Goal: Transaction & Acquisition: Register for event/course

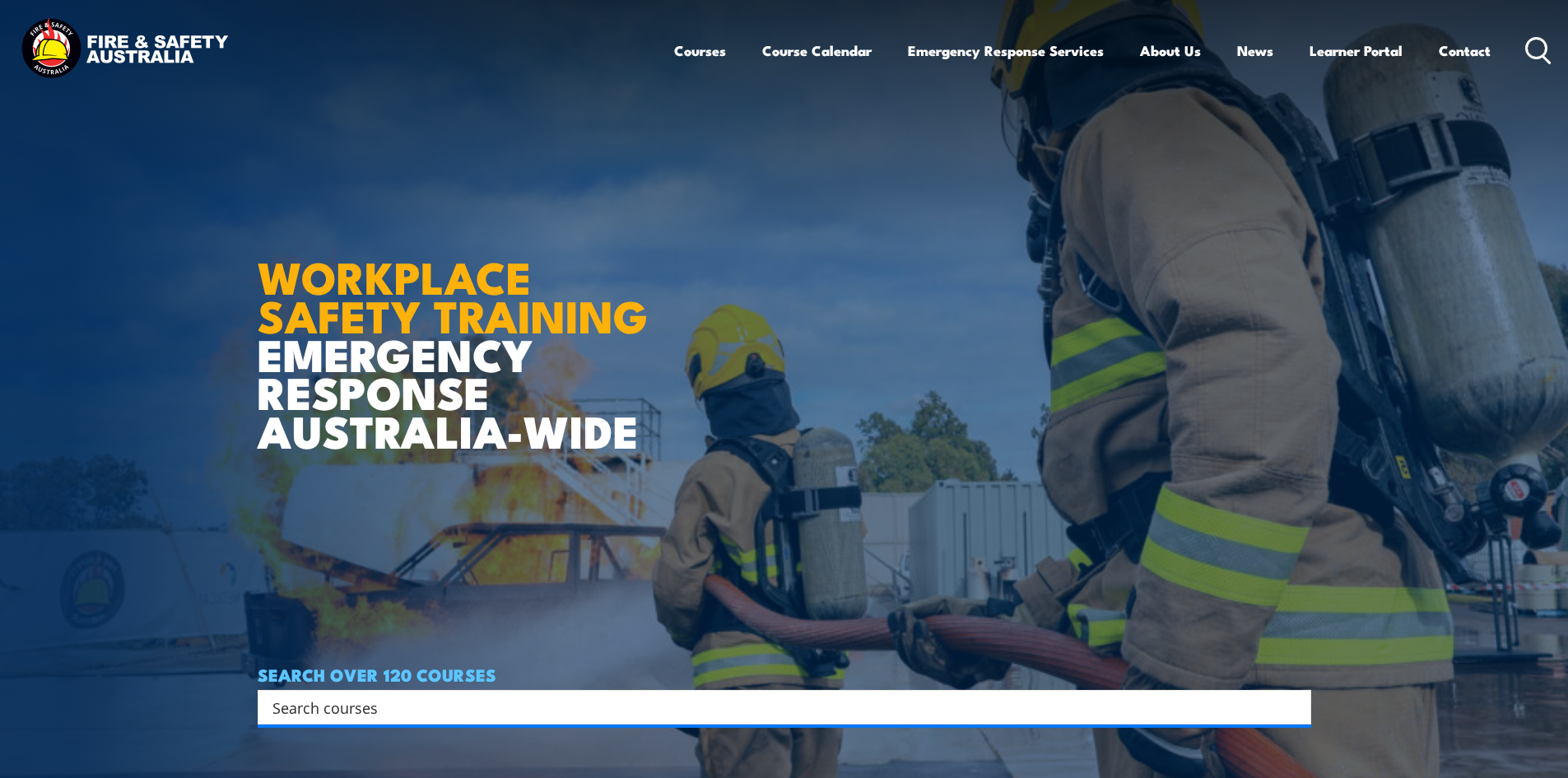
click at [469, 711] on input "Search input" at bounding box center [774, 707] width 1002 height 24
paste input "NSW Health & Safety Representative Refresher Training"
type input "NSW Health & Safety Representative Refresher Training"
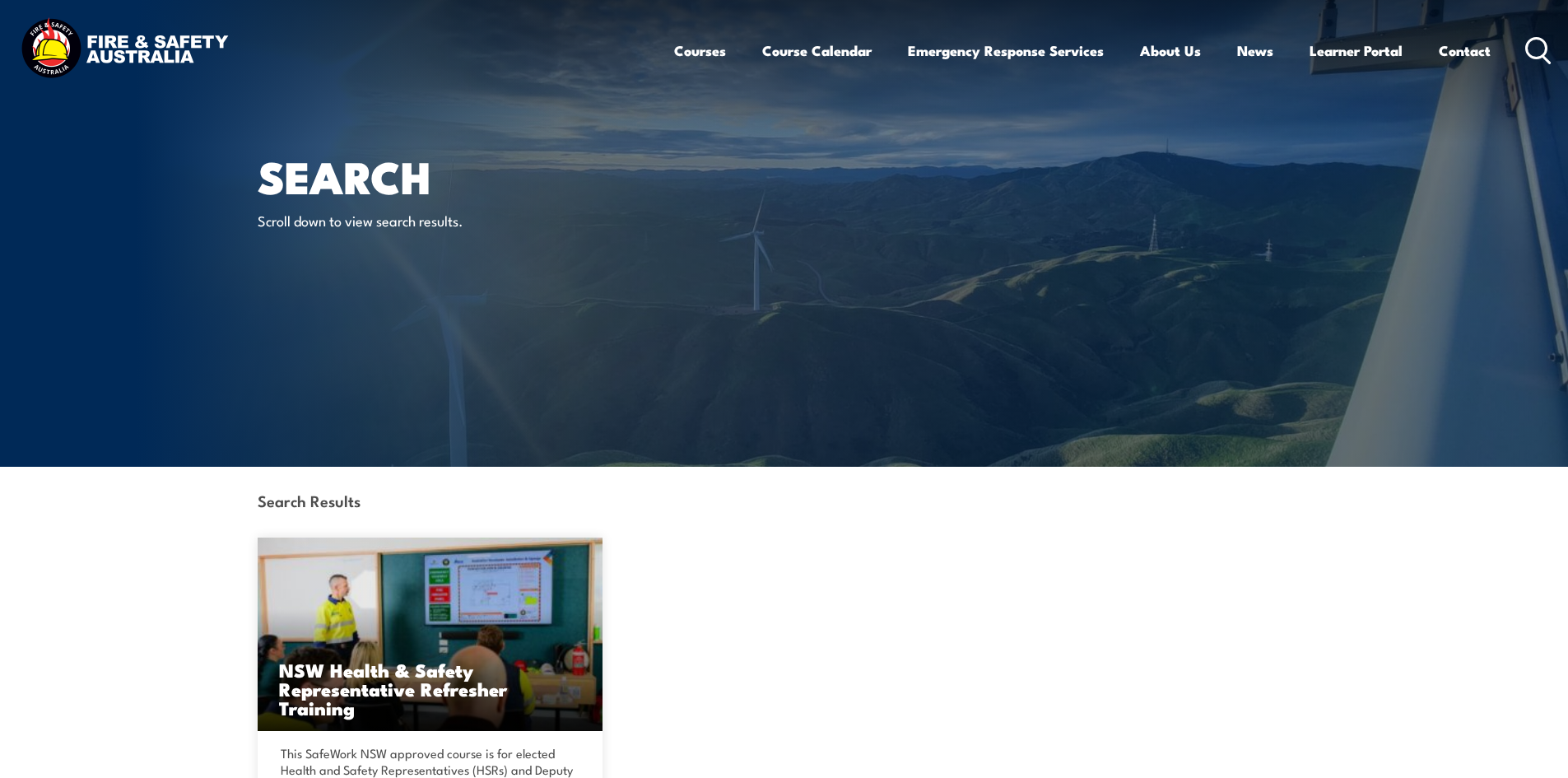
scroll to position [329, 0]
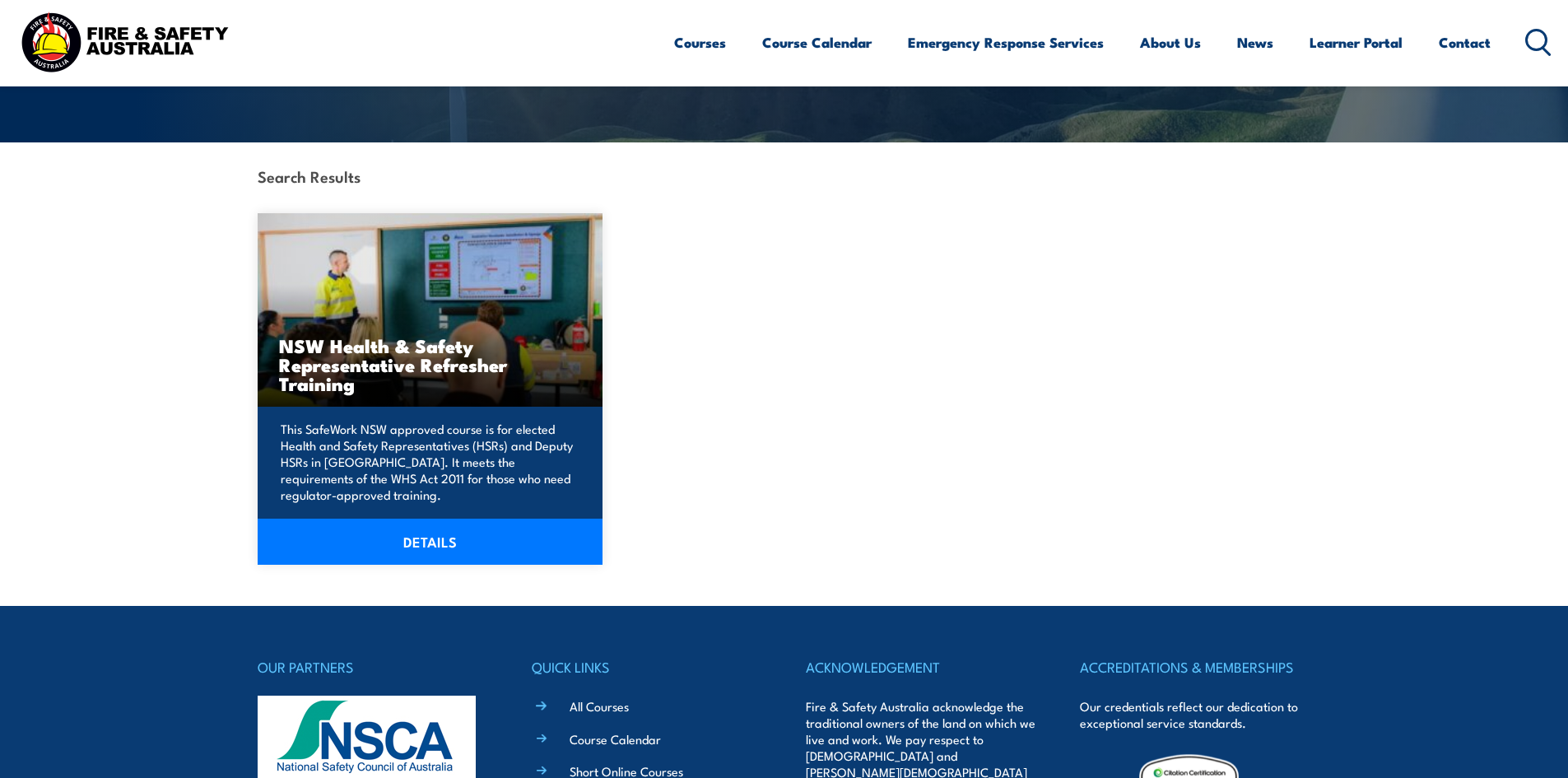
click at [419, 539] on link "DETAILS" at bounding box center [430, 541] width 346 height 46
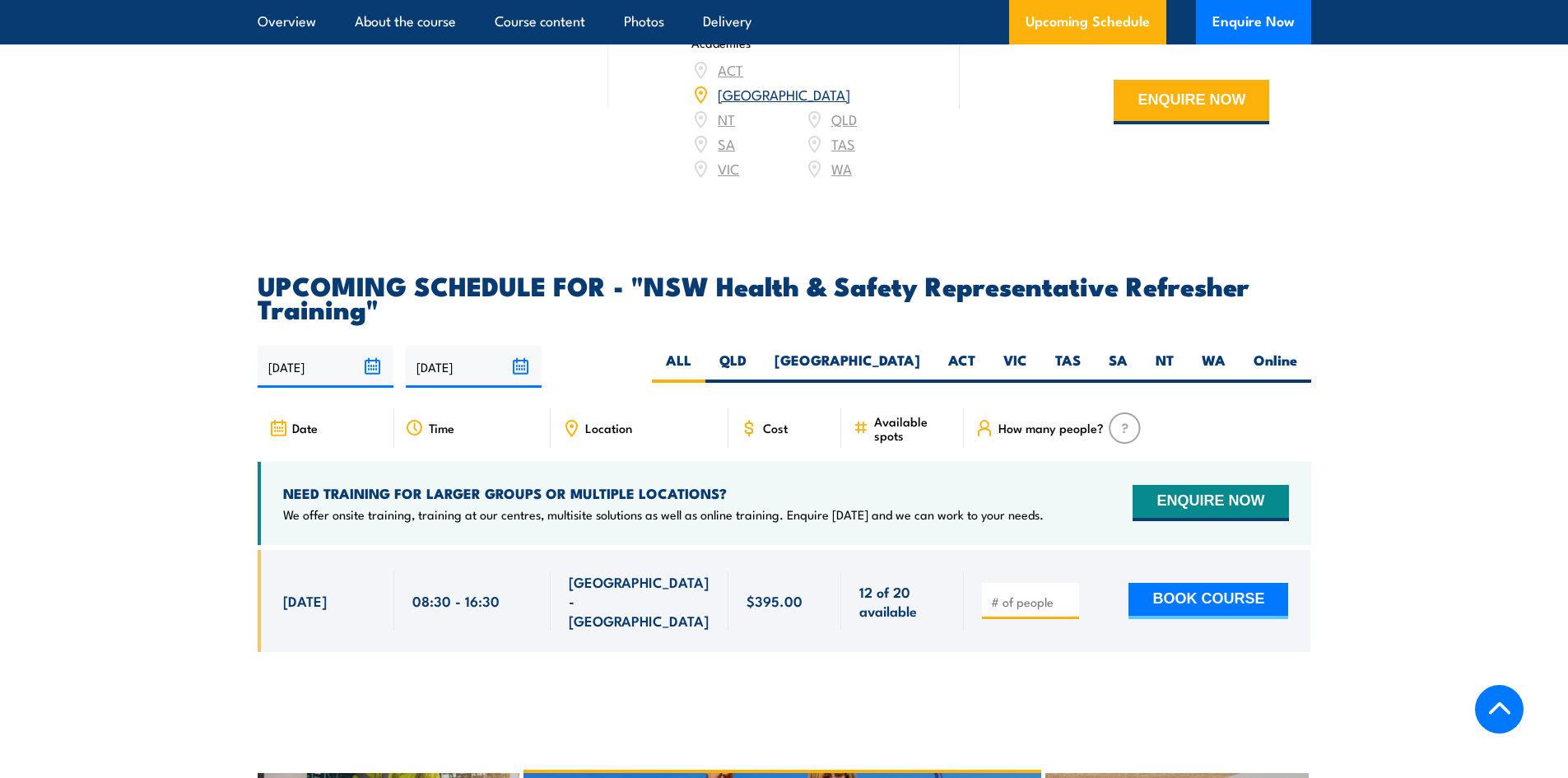
scroll to position [3046, 0]
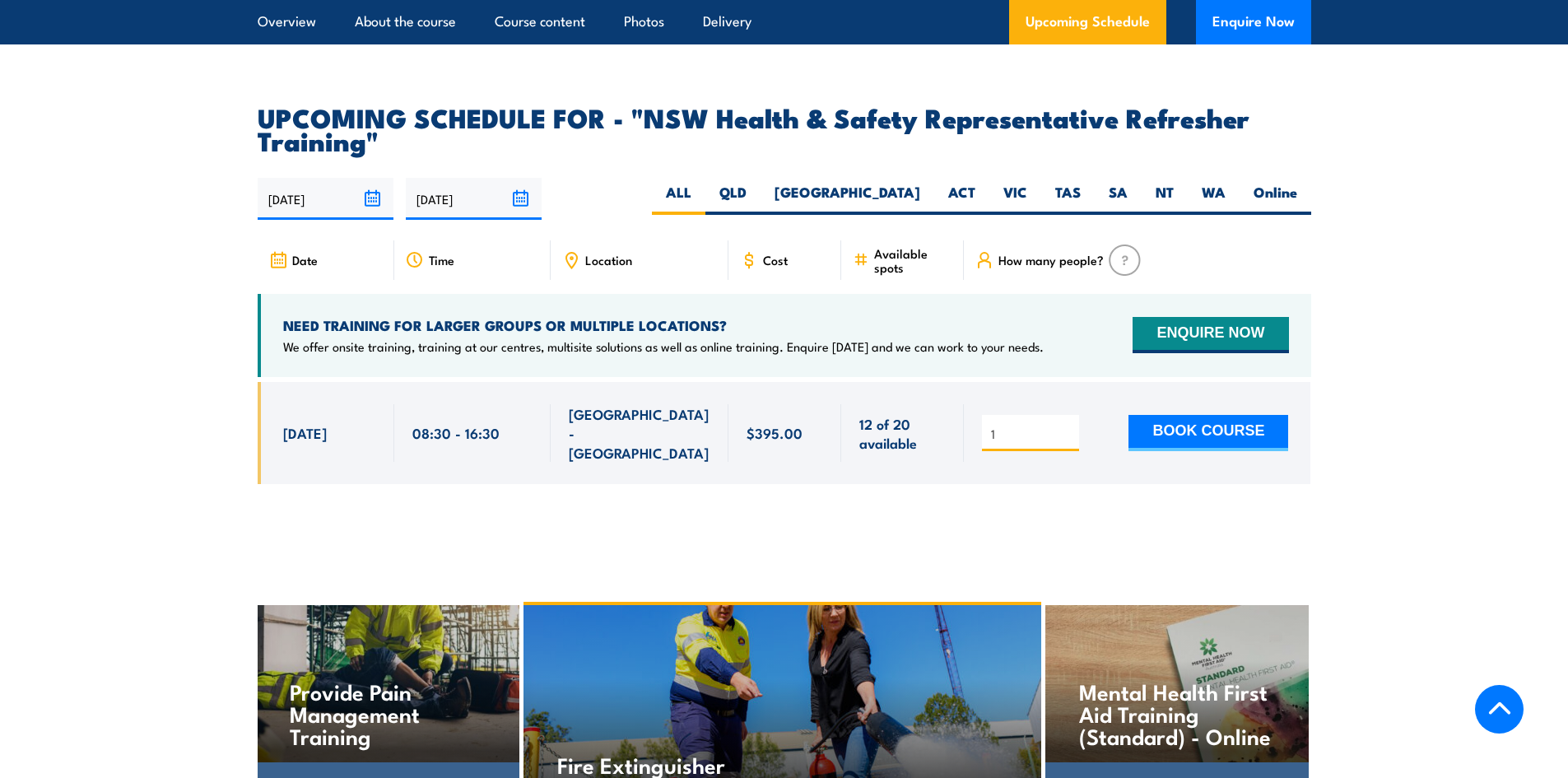
type input "1"
click at [1067, 425] on input "1" at bounding box center [1032, 433] width 82 height 17
click at [1215, 415] on button "BOOK COURSE" at bounding box center [1207, 432] width 160 height 36
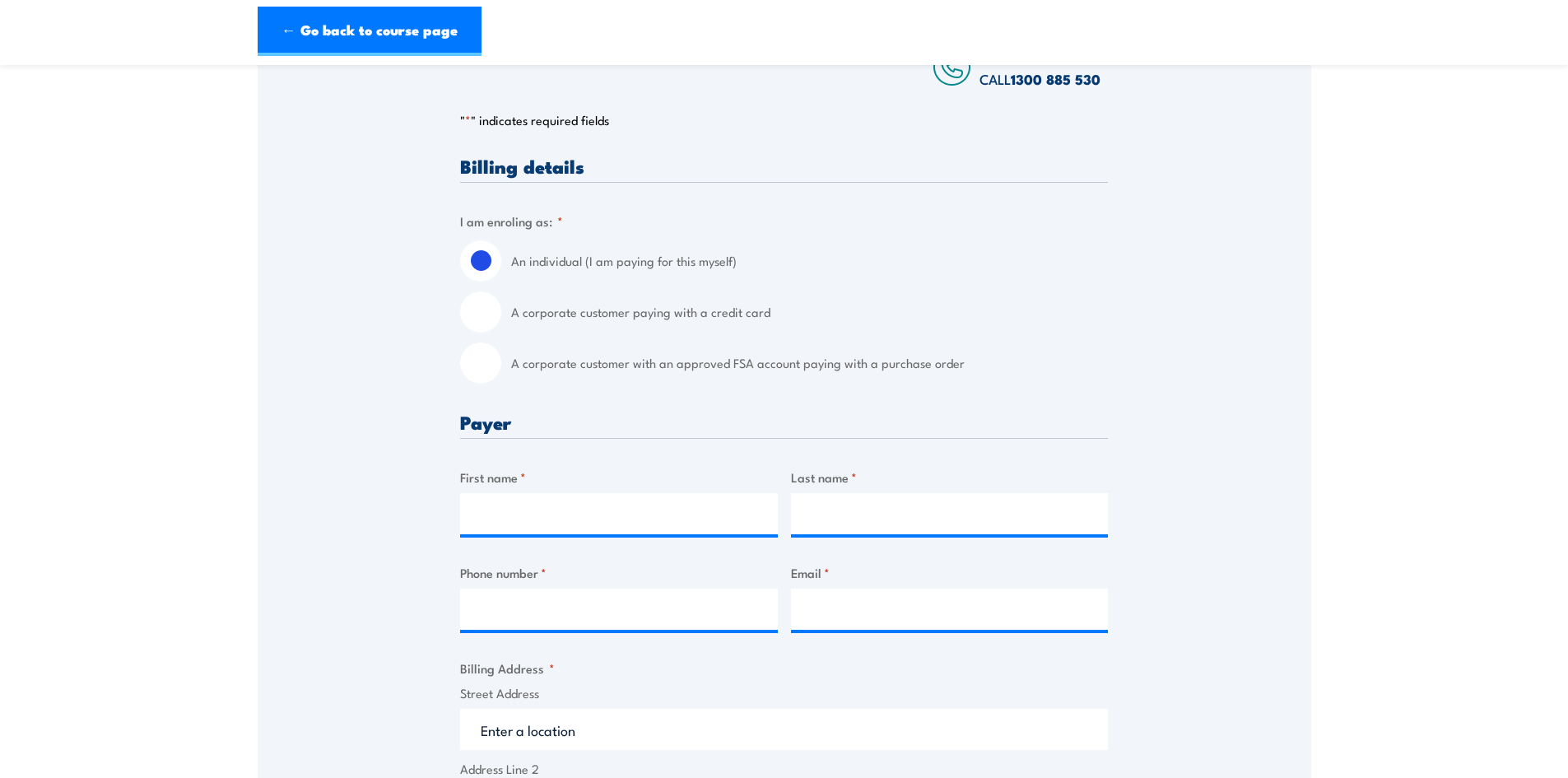
scroll to position [329, 0]
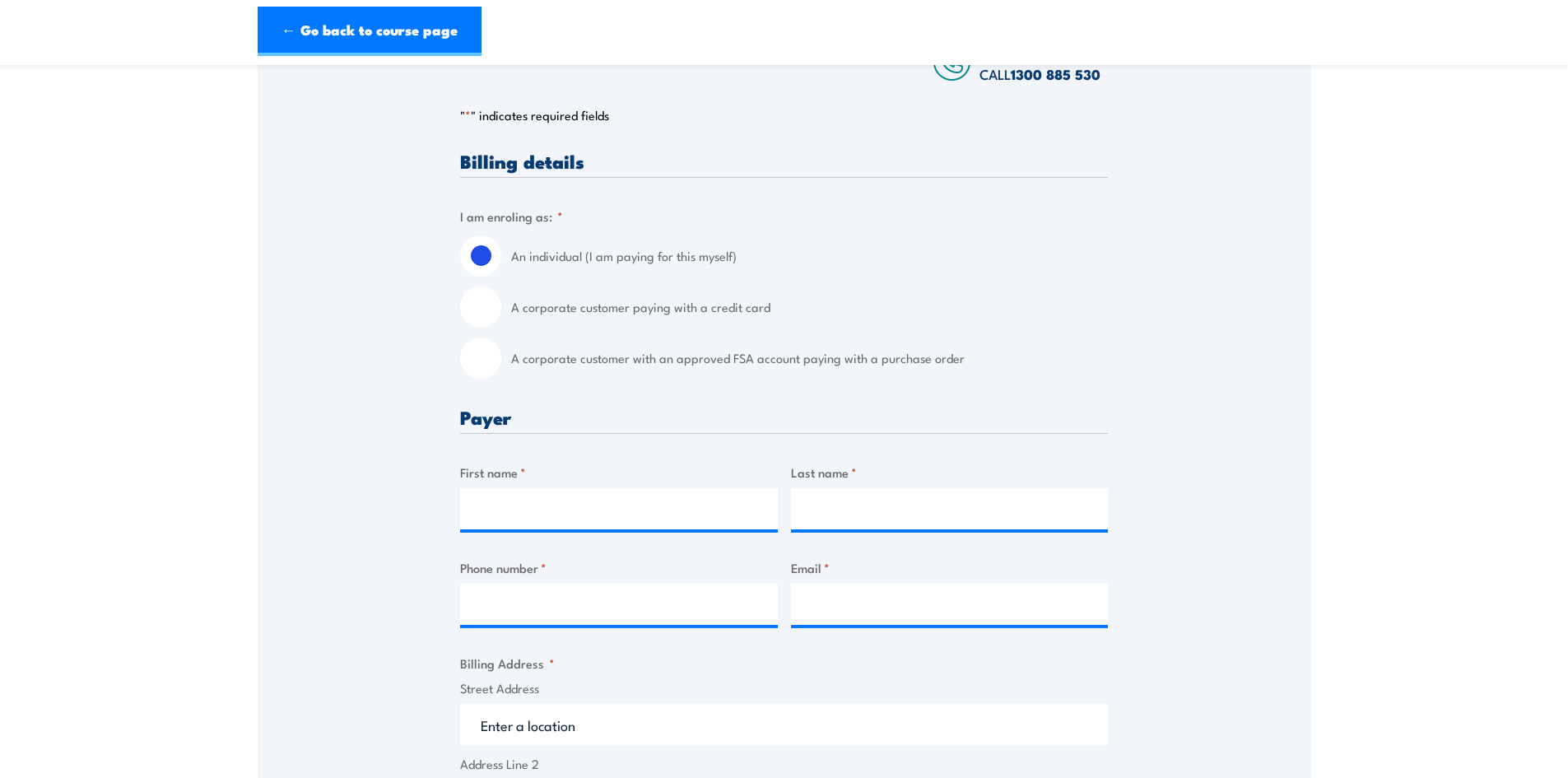
click at [482, 362] on input "A corporate customer with an approved FSA account paying with a purchase order" at bounding box center [480, 357] width 41 height 41
radio input "true"
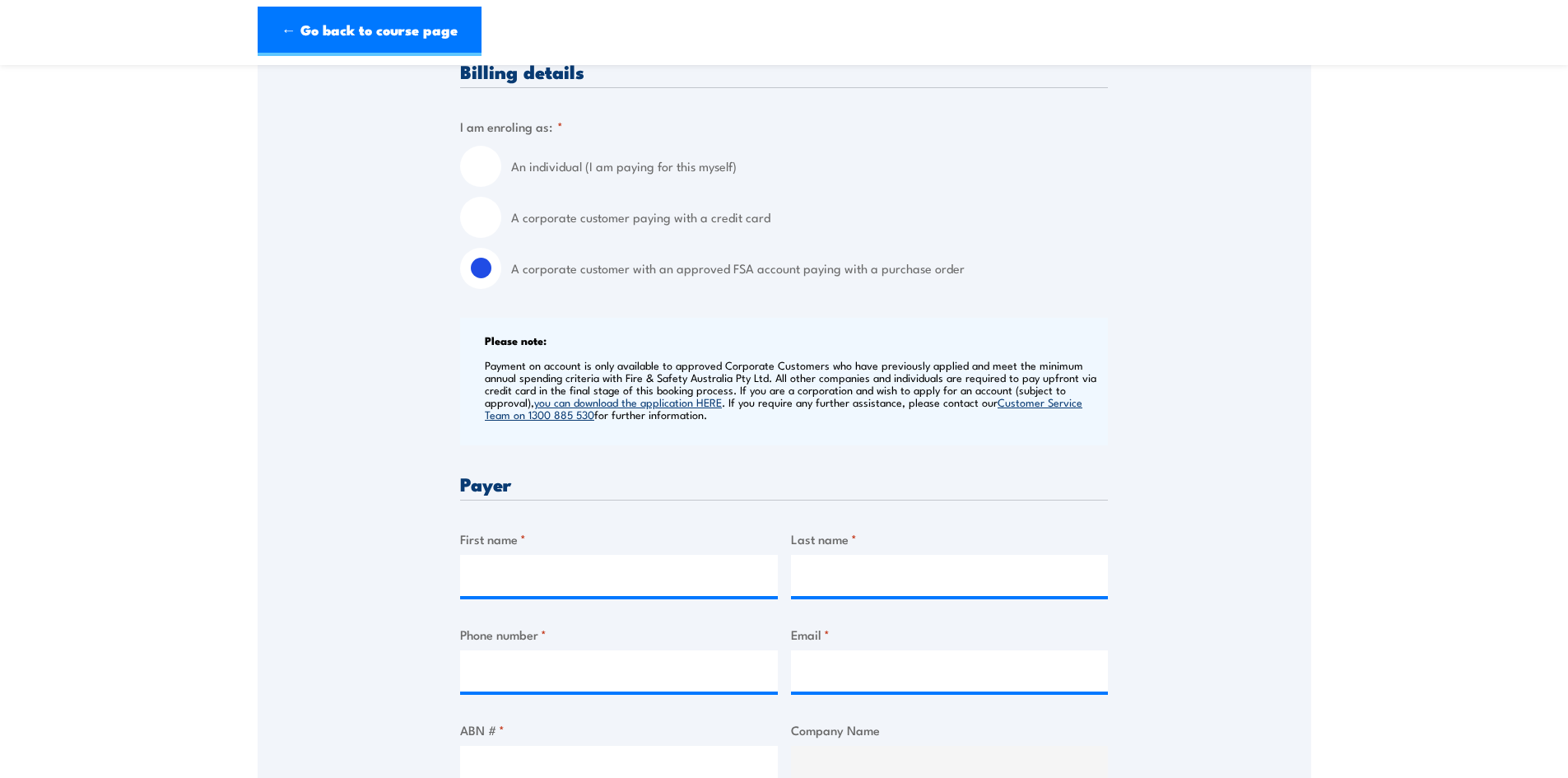
scroll to position [576, 0]
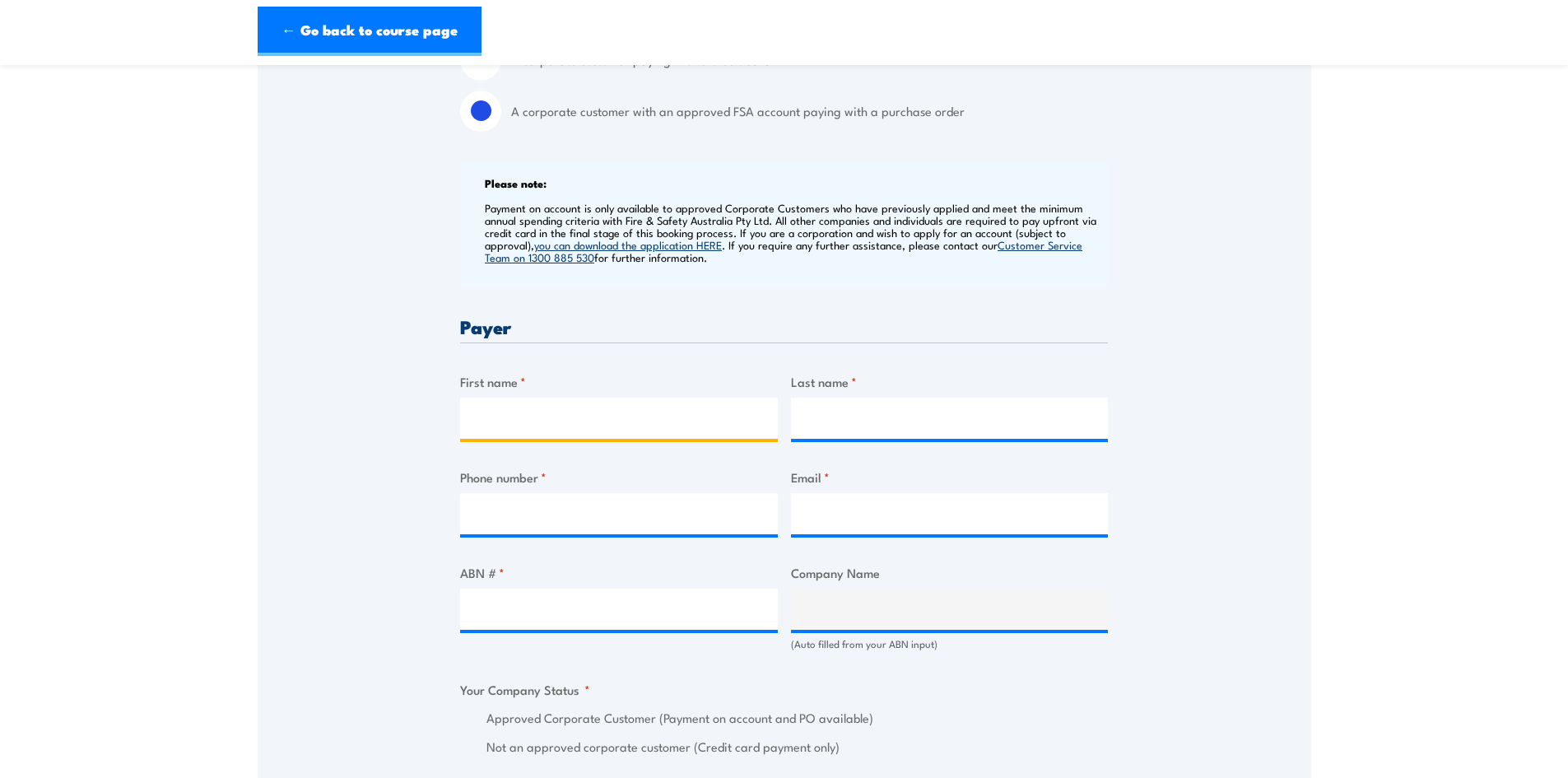
click at [563, 421] on input "First name *" at bounding box center [619, 417] width 318 height 41
type input "[PERSON_NAME]"
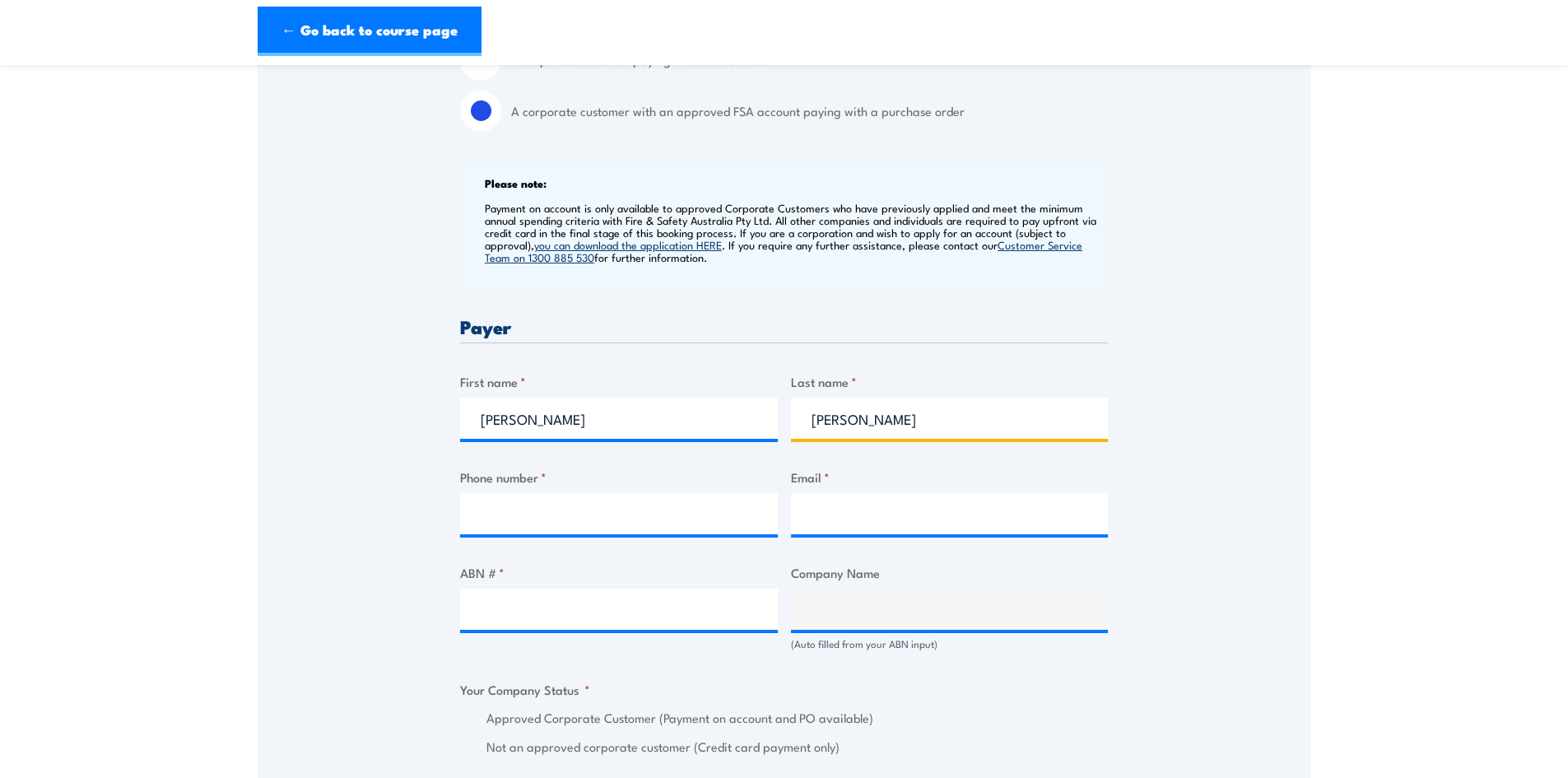
type input "Garrett"
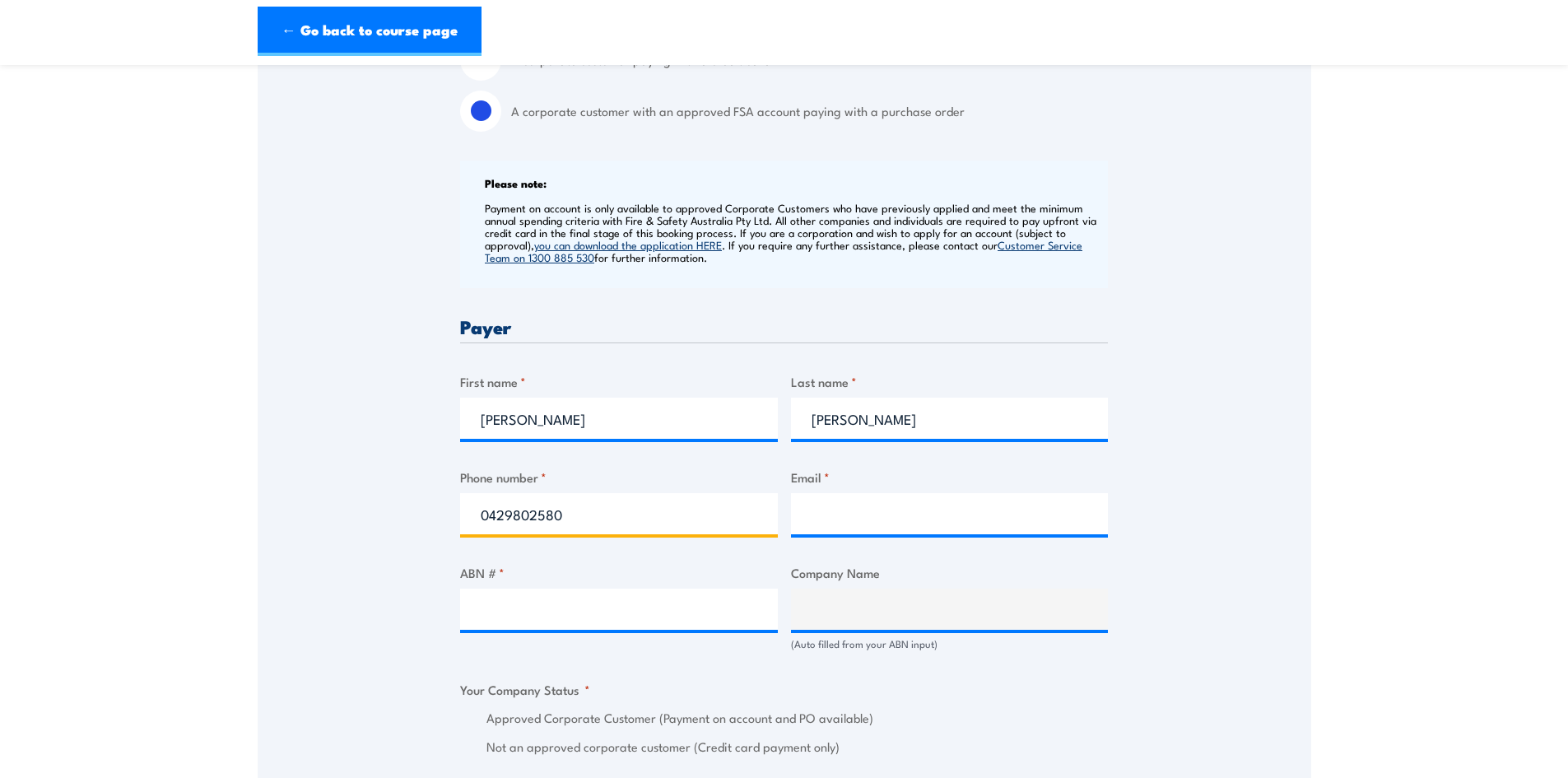
type input "0429802580"
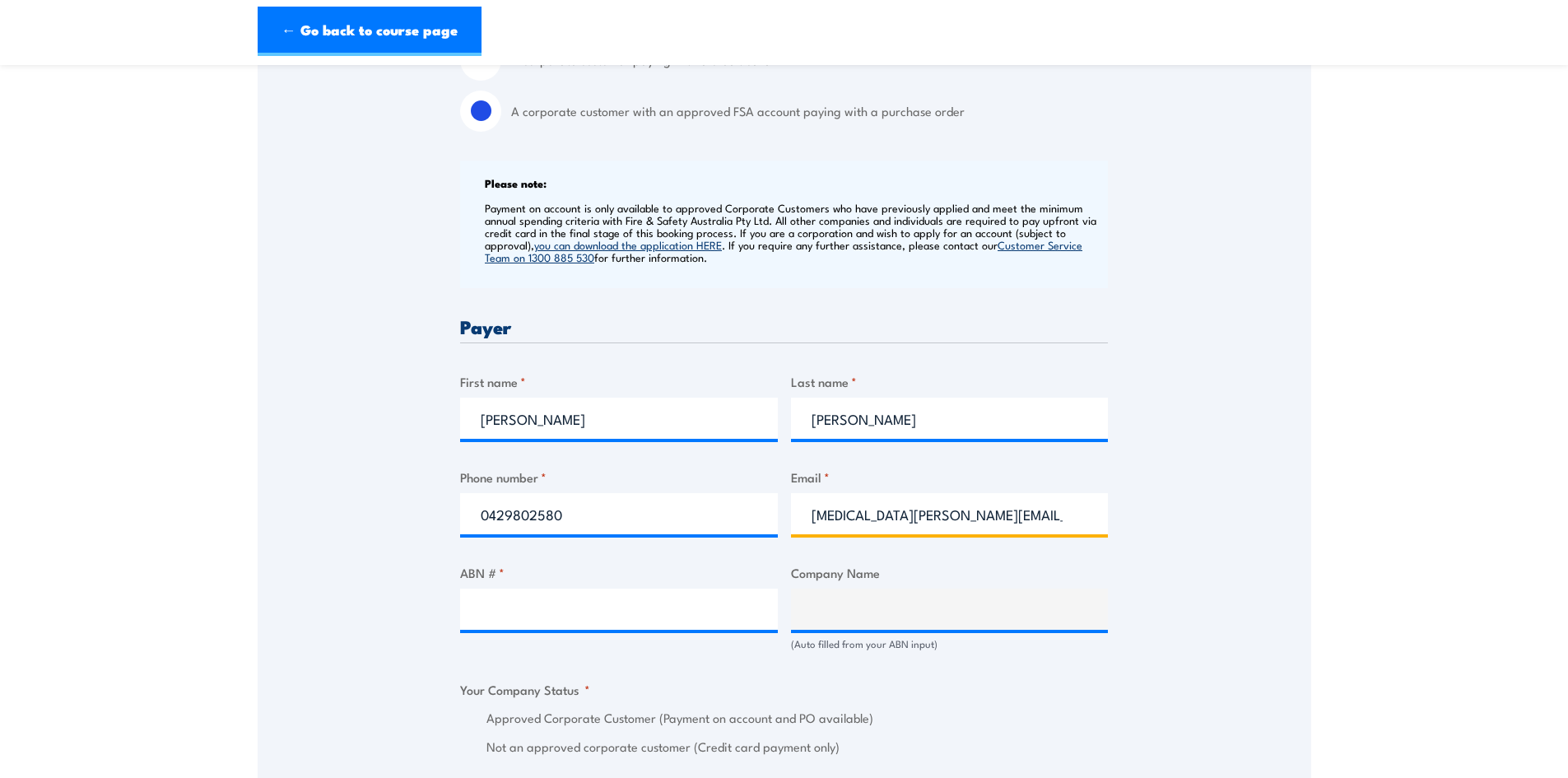
type input "yasmin.garrett@ventia.com"
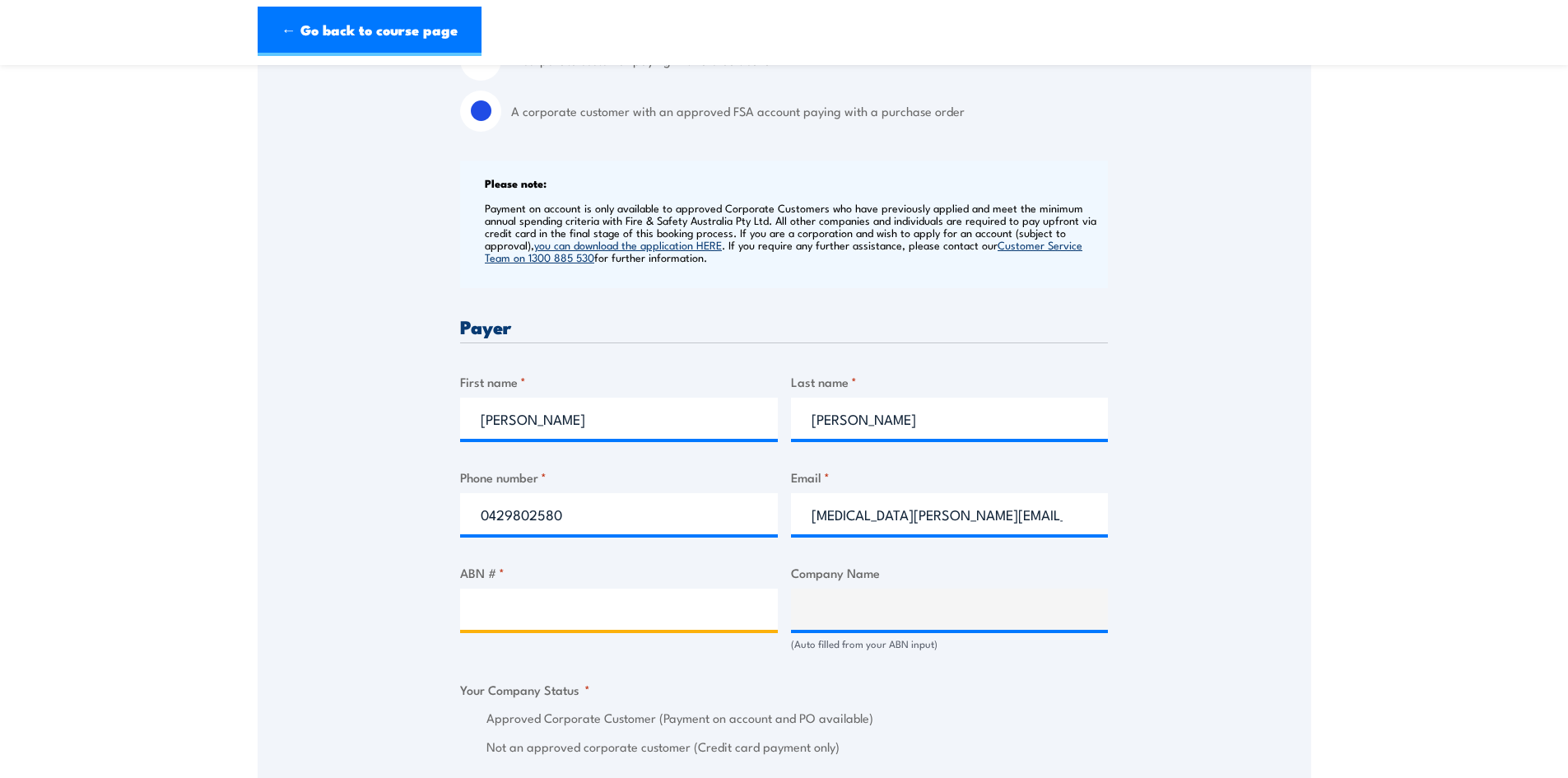
click at [578, 596] on input "ABN # *" at bounding box center [619, 609] width 318 height 41
paste input "11 093 114 553"
type input "11 093 114 553"
type input "VENTIA AUSTRALIA PTY LTD"
radio input "true"
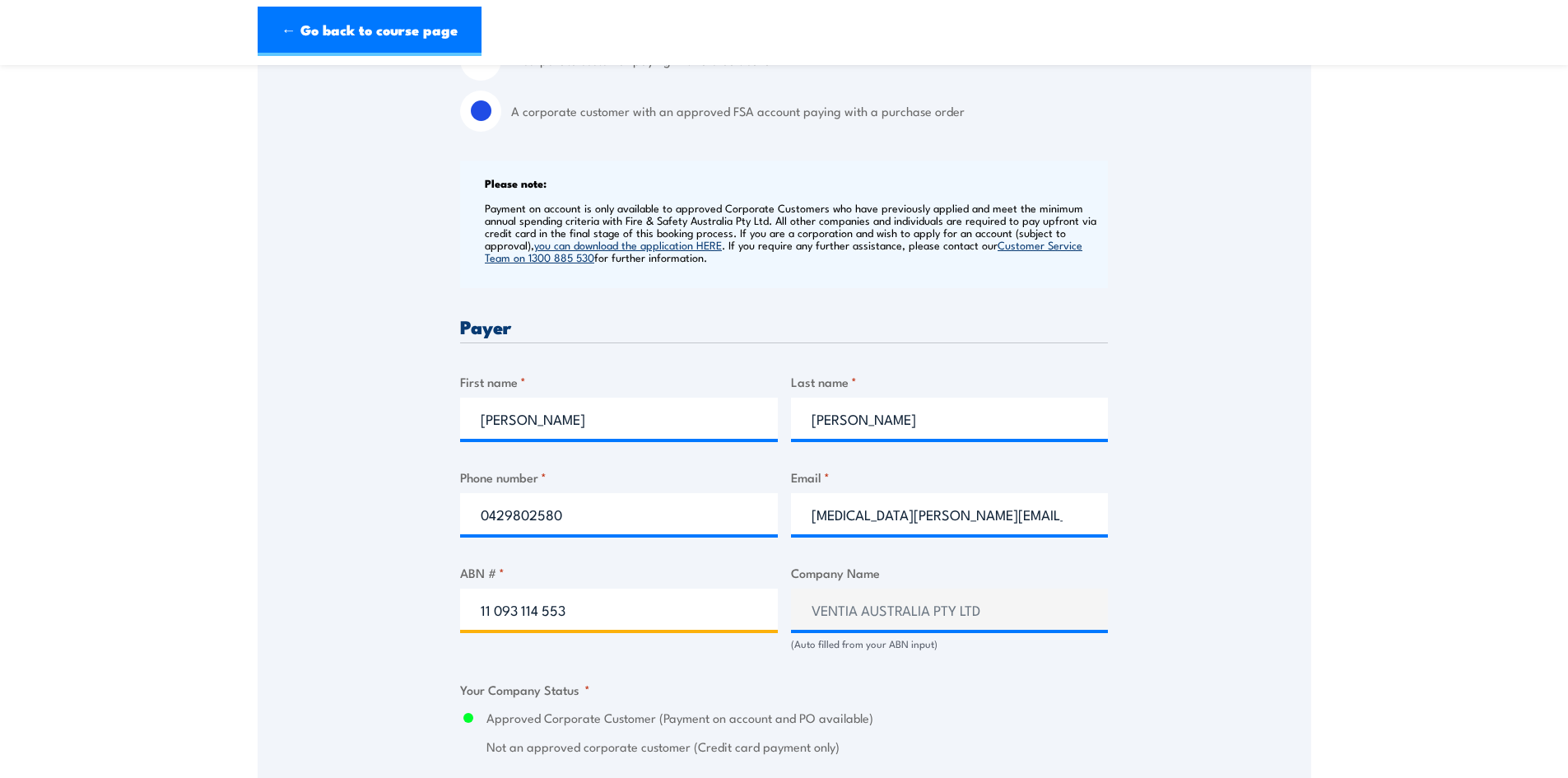
type input "11 093 114 553"
click at [1025, 676] on div "Billing details I am enroling as: * An individual (I am paying for this myself)…" at bounding box center [784, 749] width 648 height 1689
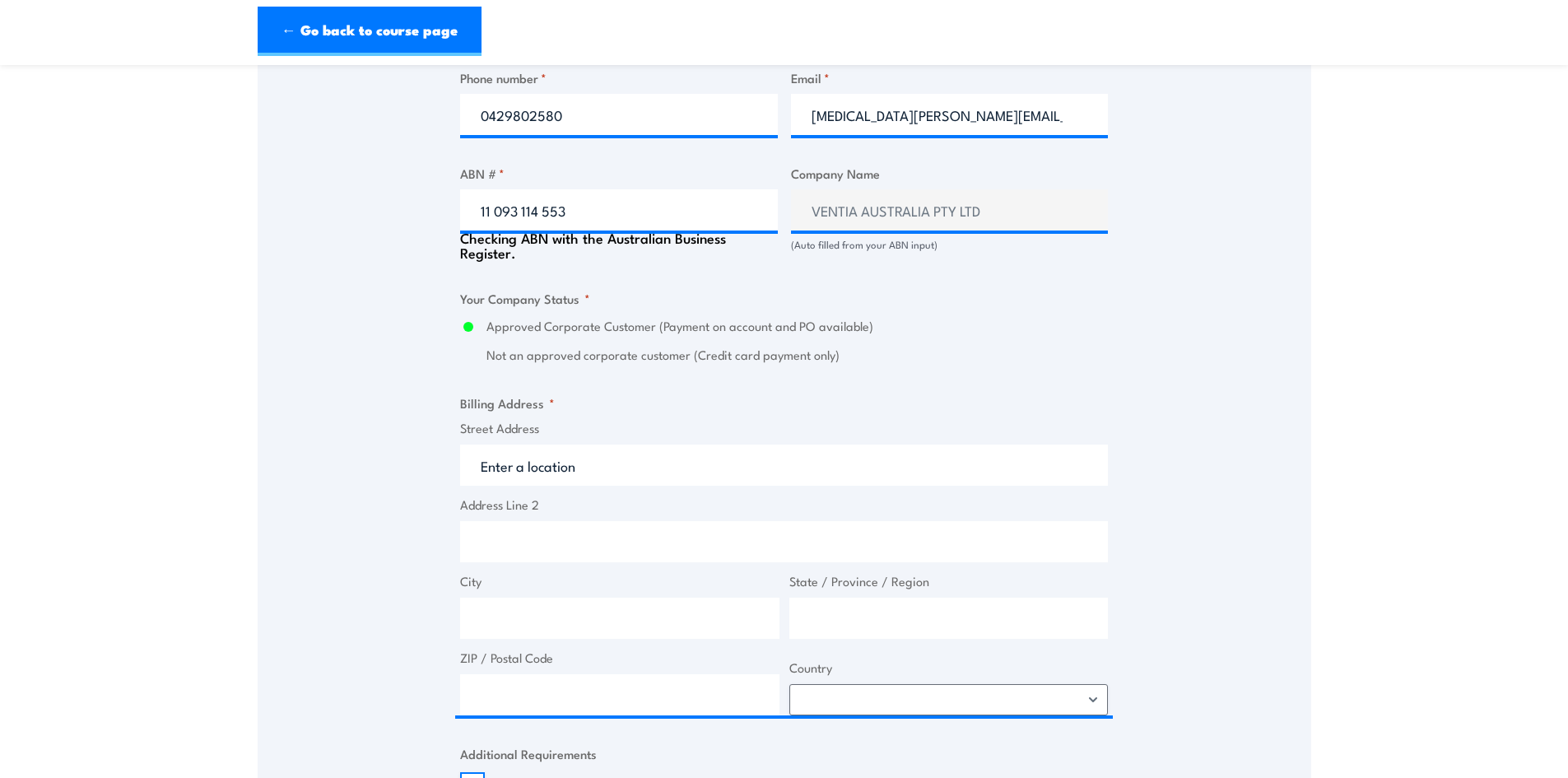
scroll to position [988, 0]
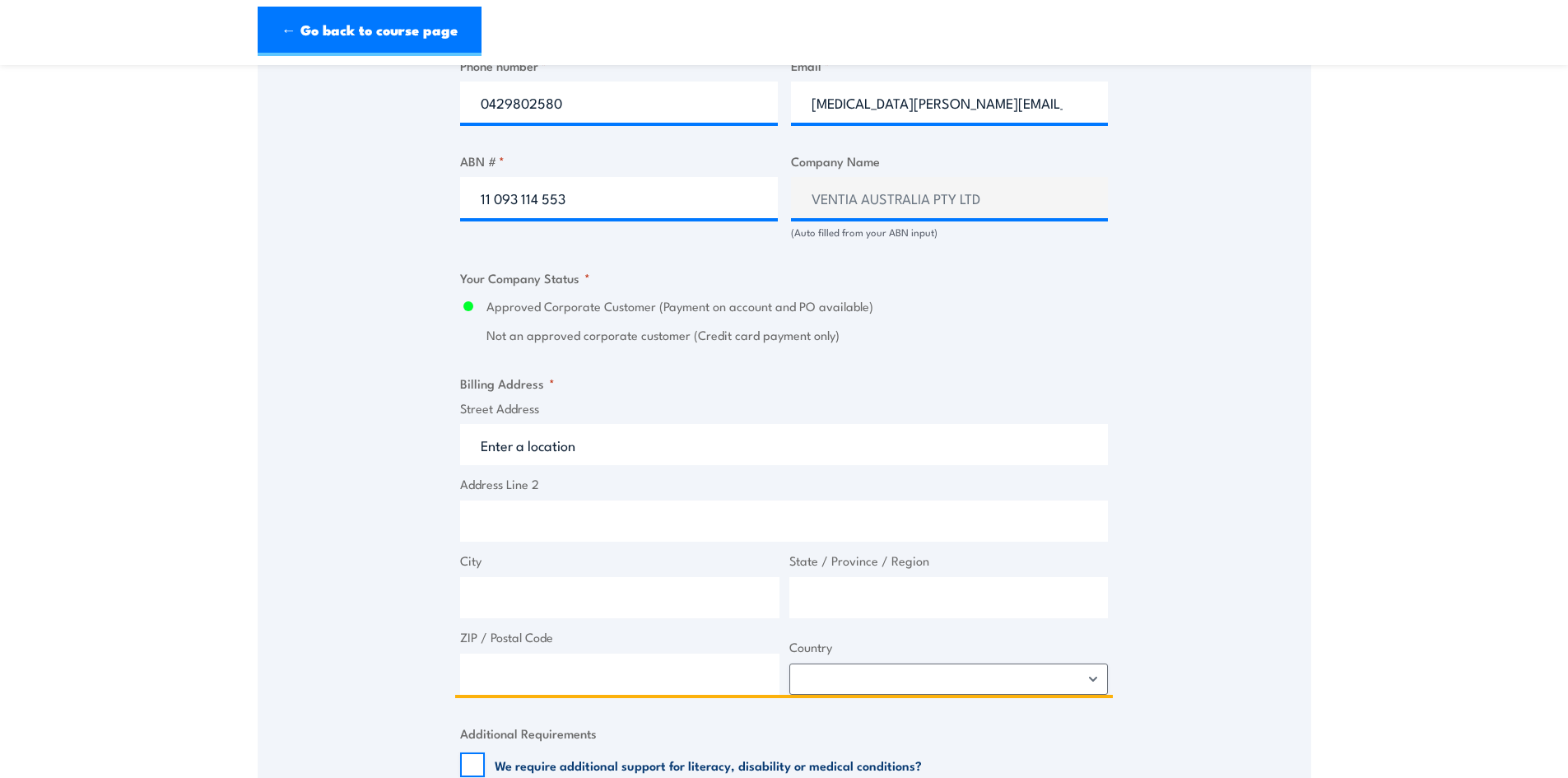
click at [569, 446] on input "Street Address" at bounding box center [784, 444] width 648 height 41
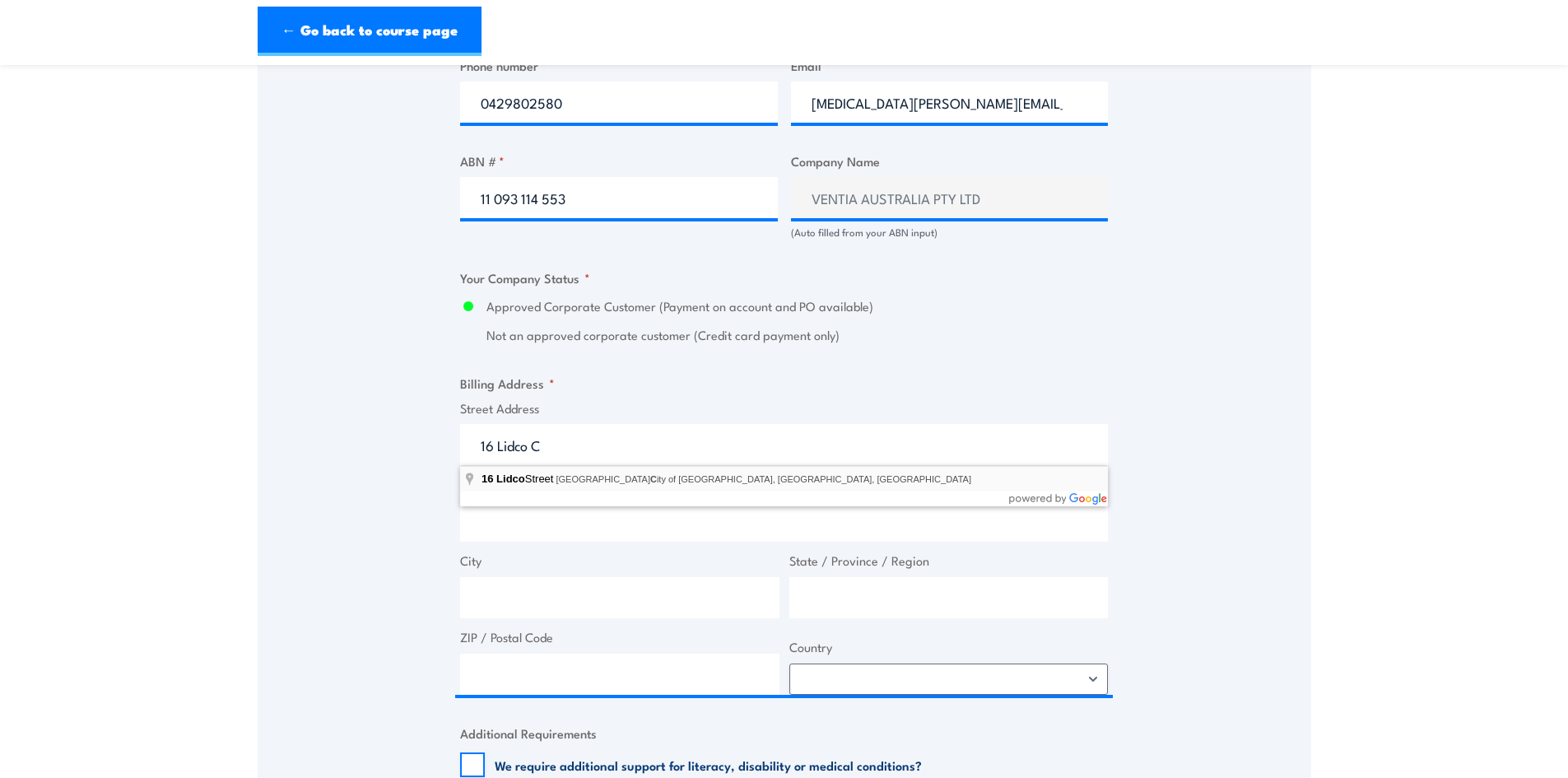
type input "16 Lidco Street, Arndell Park City of Blacktown, NSW, Australia"
type input "16 Lidco St"
type input "Arndell Park"
type input "New South Wales"
type input "2148"
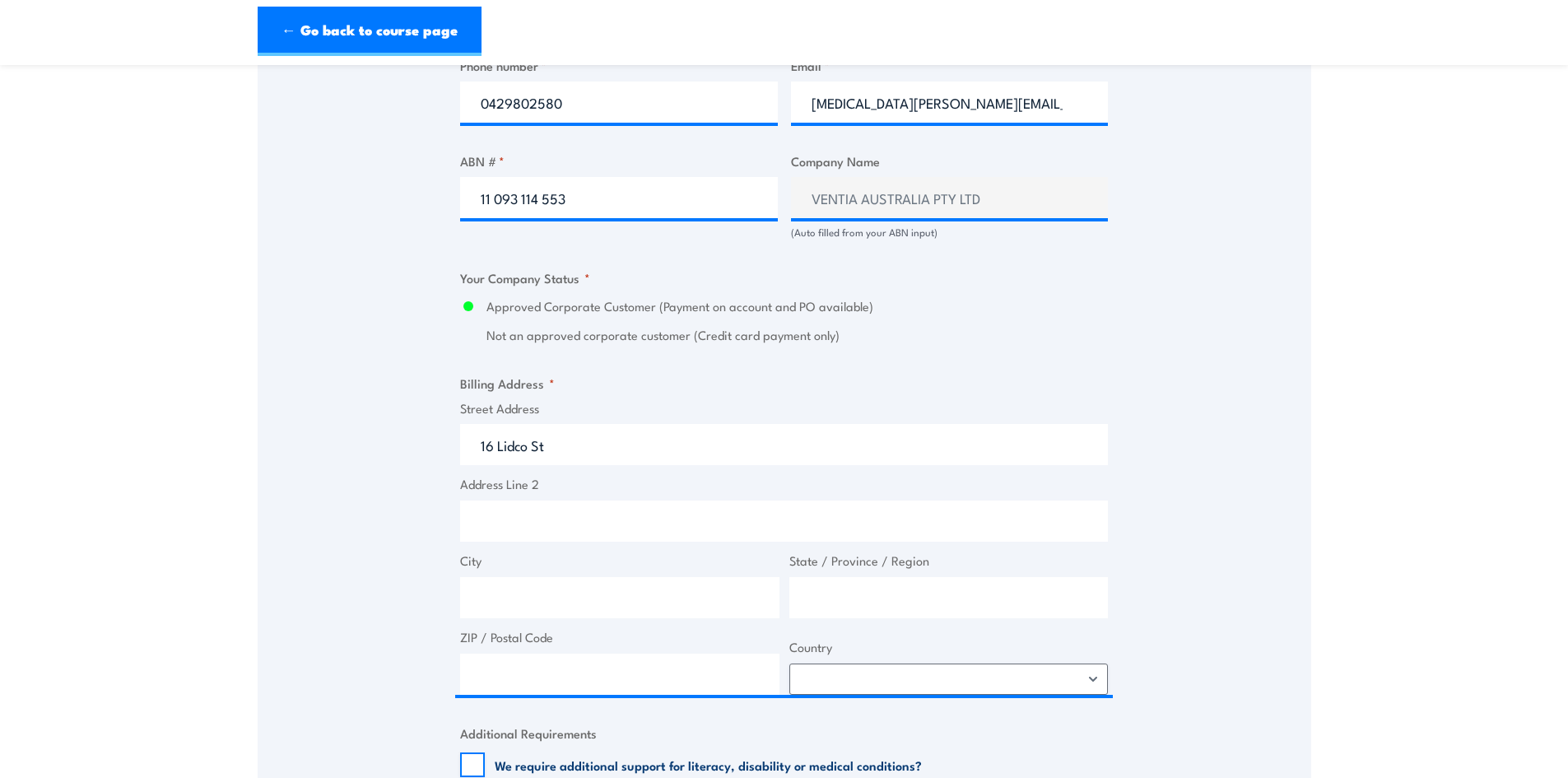
select select "Australia"
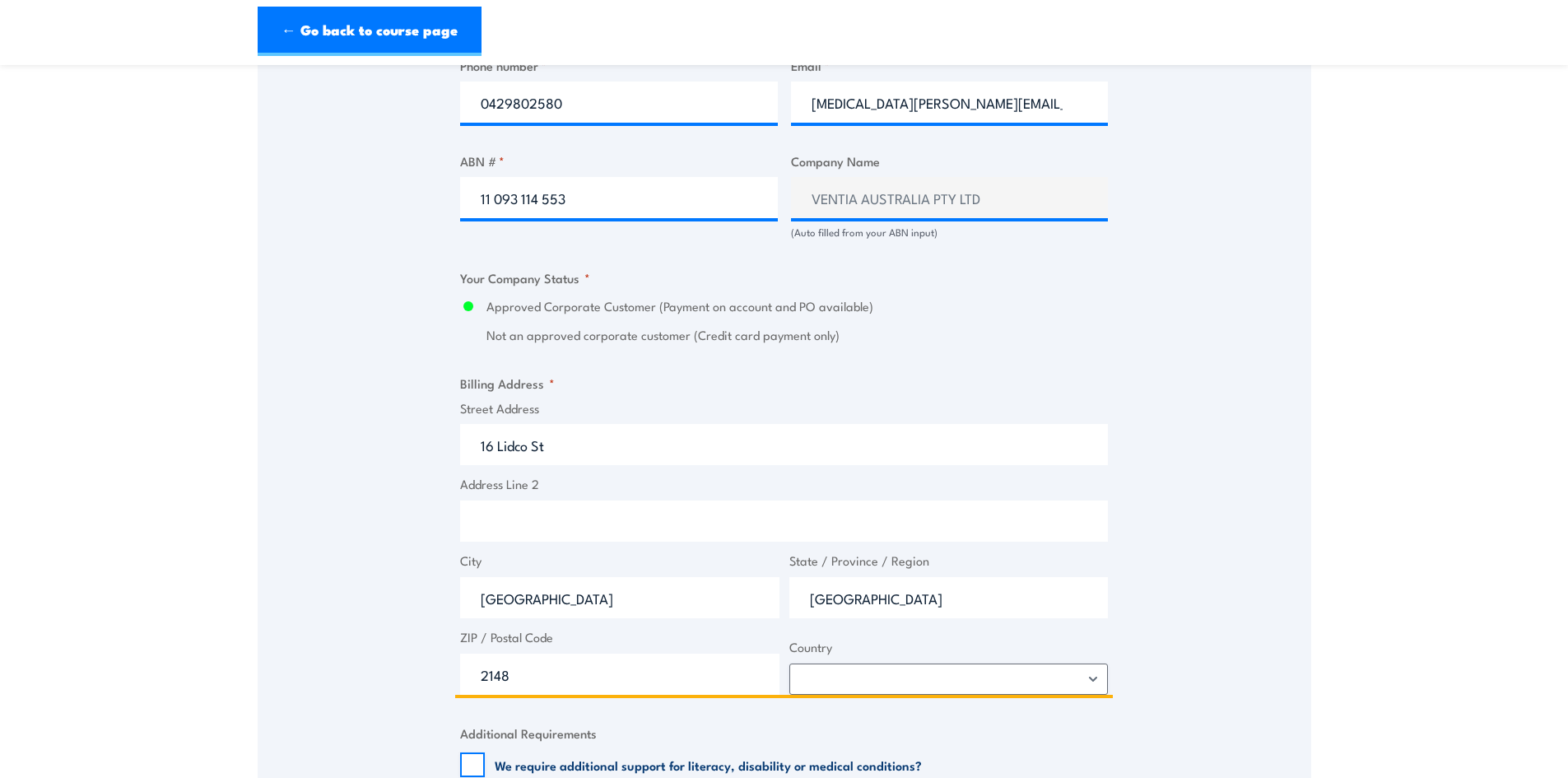
click at [540, 513] on input "Address Line 2" at bounding box center [784, 520] width 648 height 41
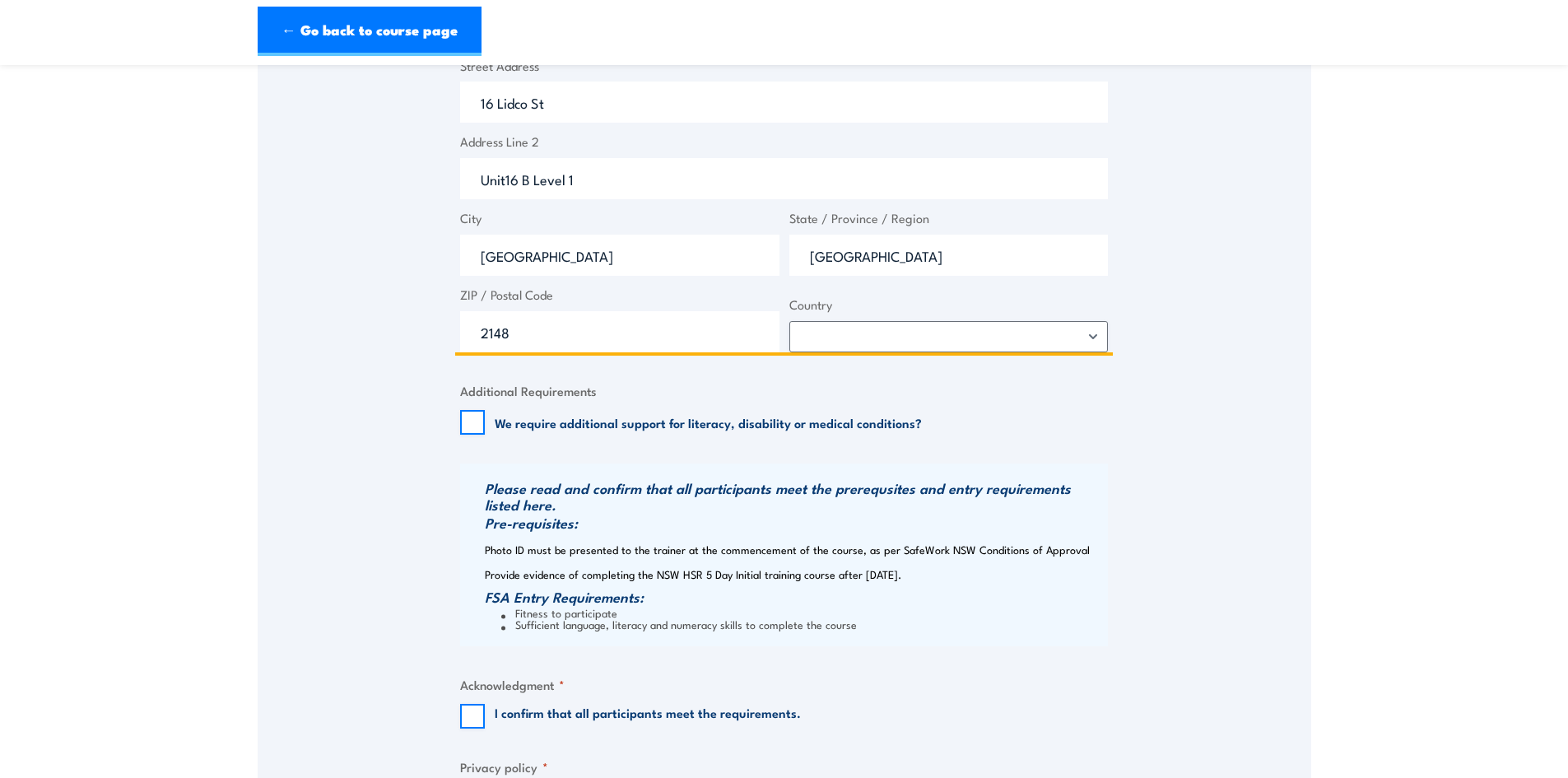
scroll to position [1482, 0]
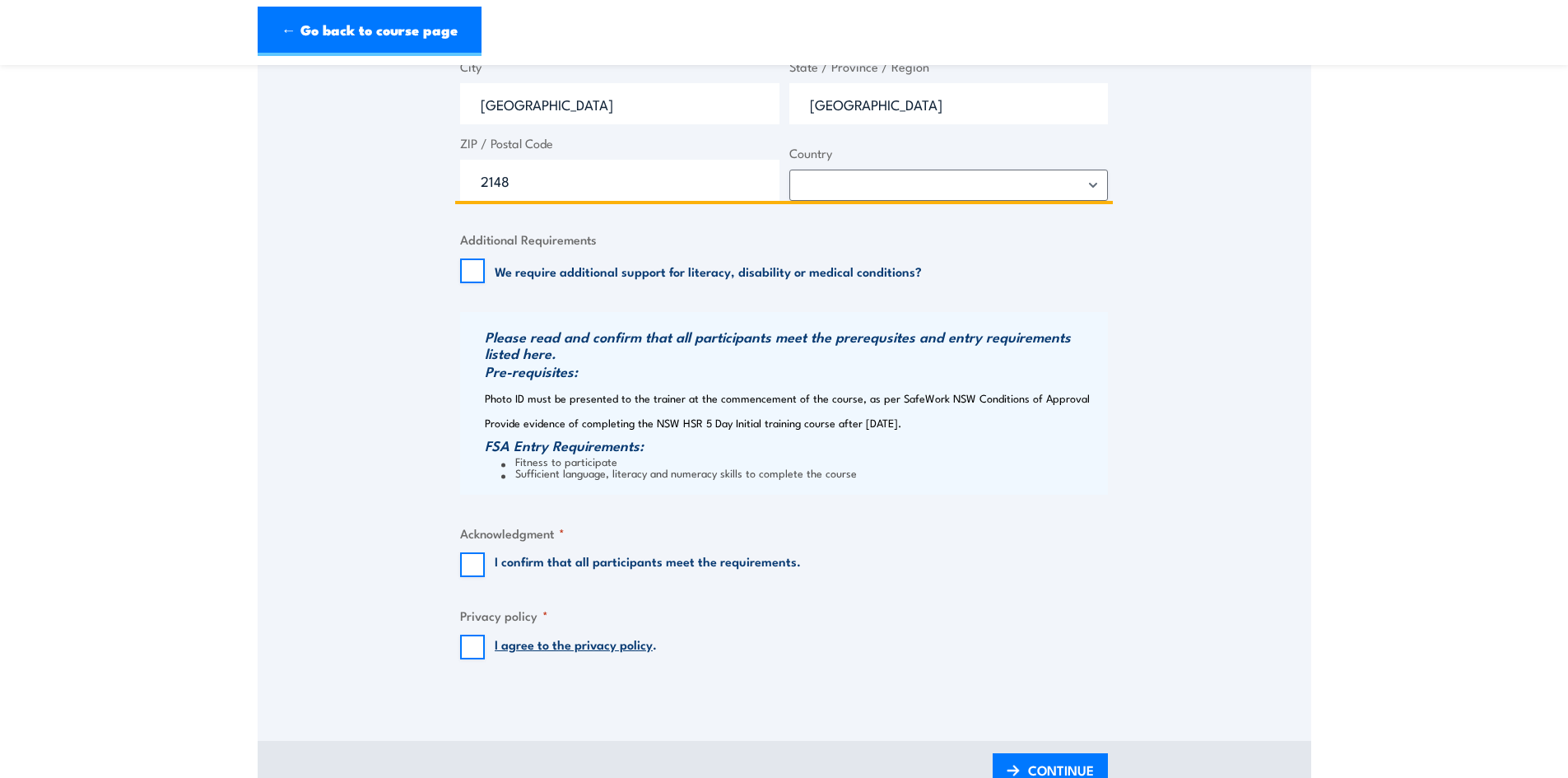
type input "Unit16 B Level 1"
drag, startPoint x: 470, startPoint y: 562, endPoint x: 476, endPoint y: 575, distance: 14.3
click at [471, 563] on input "I confirm that all participants meet the requirements." at bounding box center [472, 564] width 24 height 24
checkbox input "true"
click at [482, 653] on input "I agree to the privacy policy ." at bounding box center [472, 647] width 24 height 24
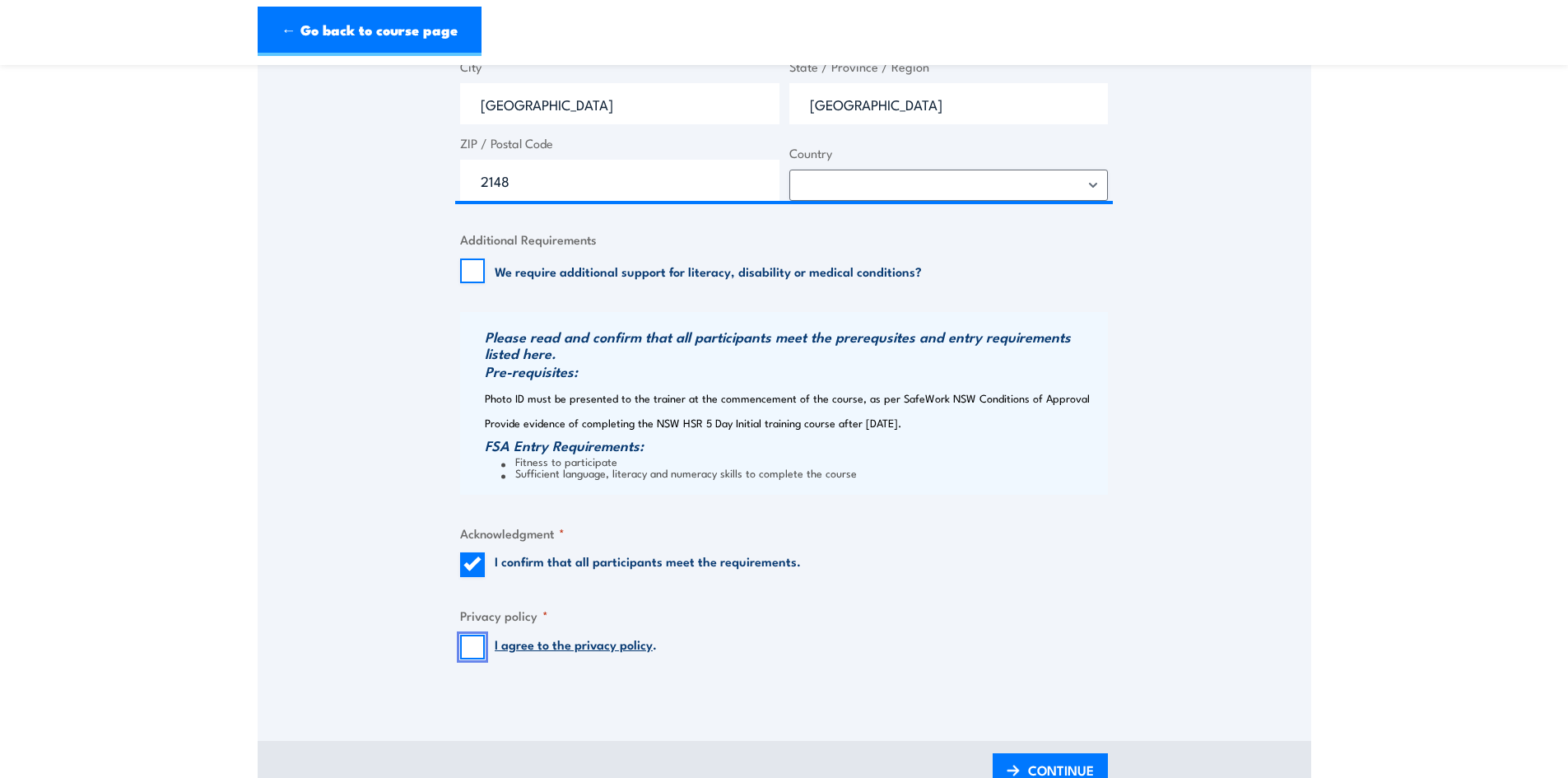
checkbox input "true"
click at [1042, 761] on span "CONTINUE" at bounding box center [1060, 770] width 65 height 44
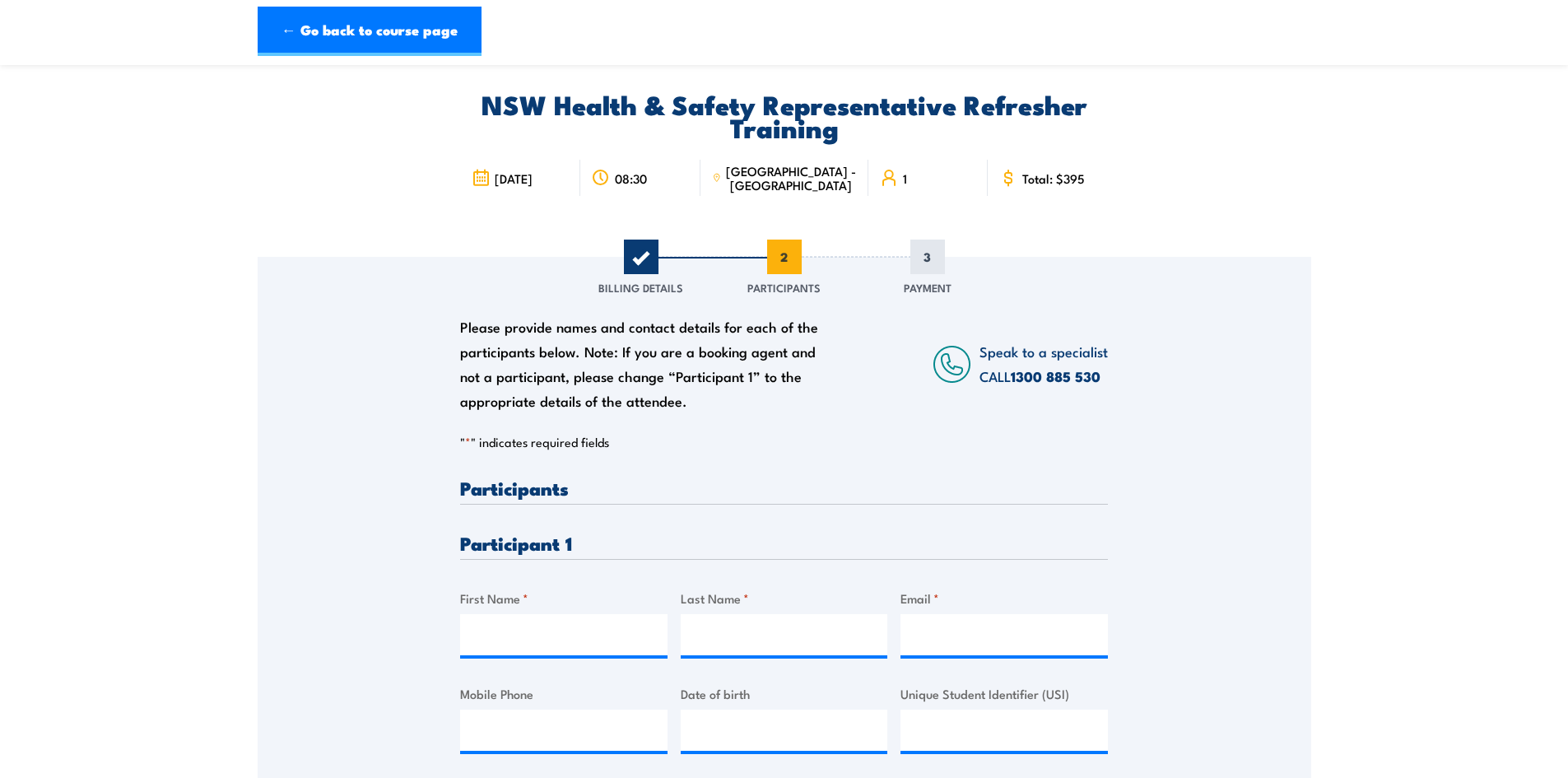
scroll to position [329, 0]
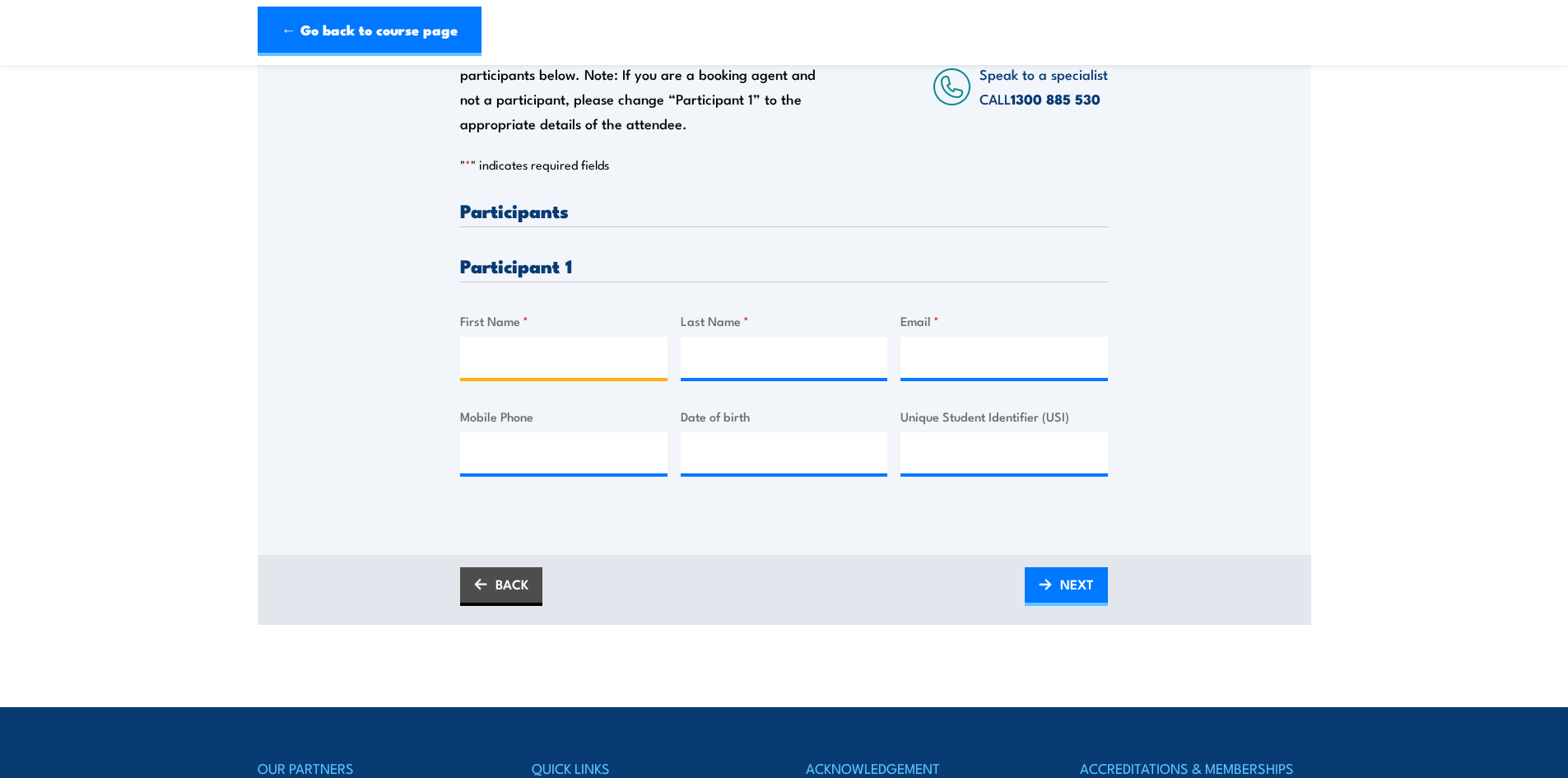
click at [518, 352] on input "First Name *" at bounding box center [564, 357] width 208 height 41
type input "James"
type input "Frimpong"
click at [968, 361] on input "Email *" at bounding box center [1004, 357] width 208 height 41
paste input "james.frimpong@ventia.com"
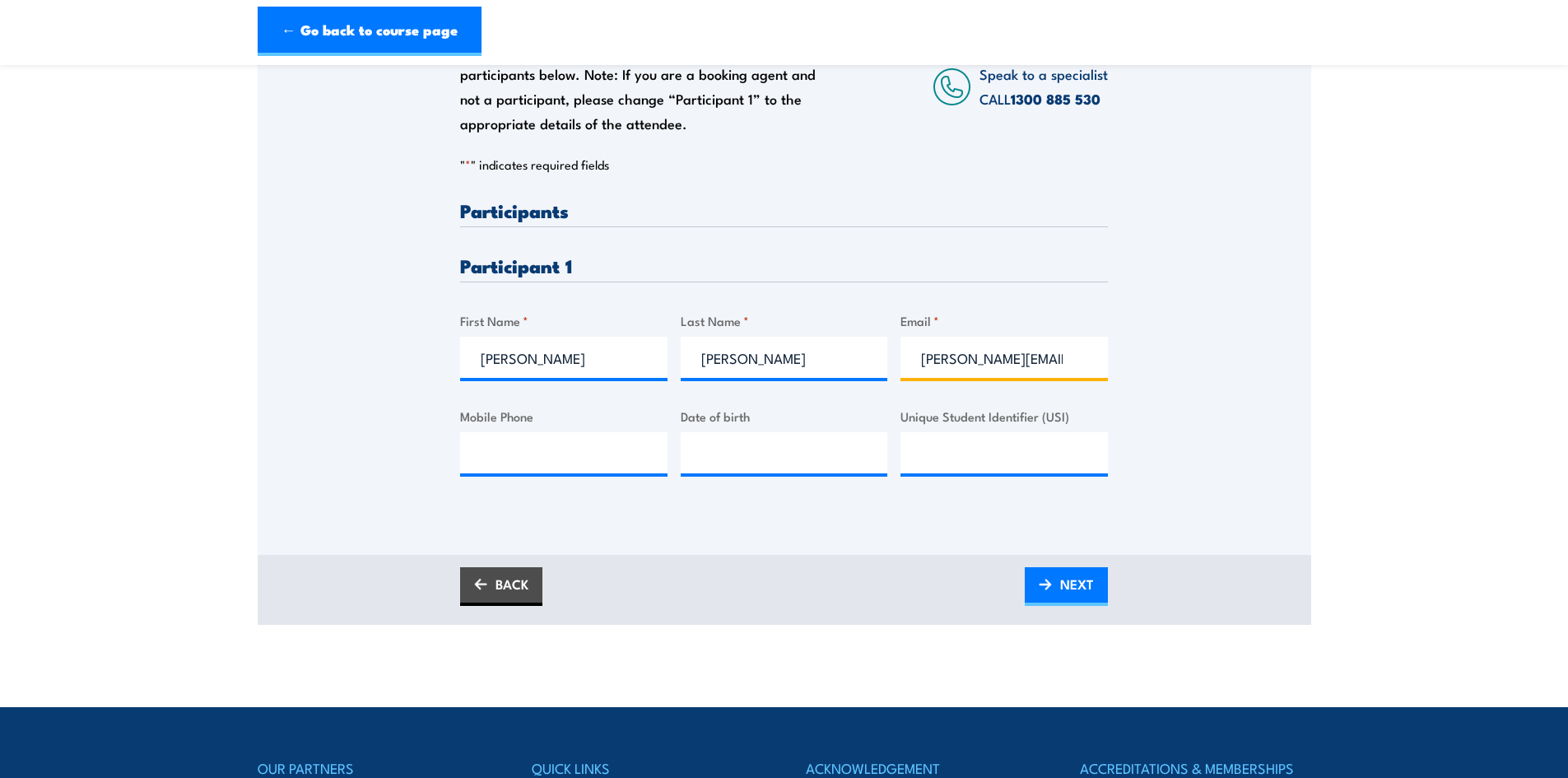
scroll to position [0, 33]
type input "james.frimpong@ventia.com"
click at [547, 444] on input "Mobile Phone" at bounding box center [564, 452] width 208 height 41
paste input "0469 132 757"
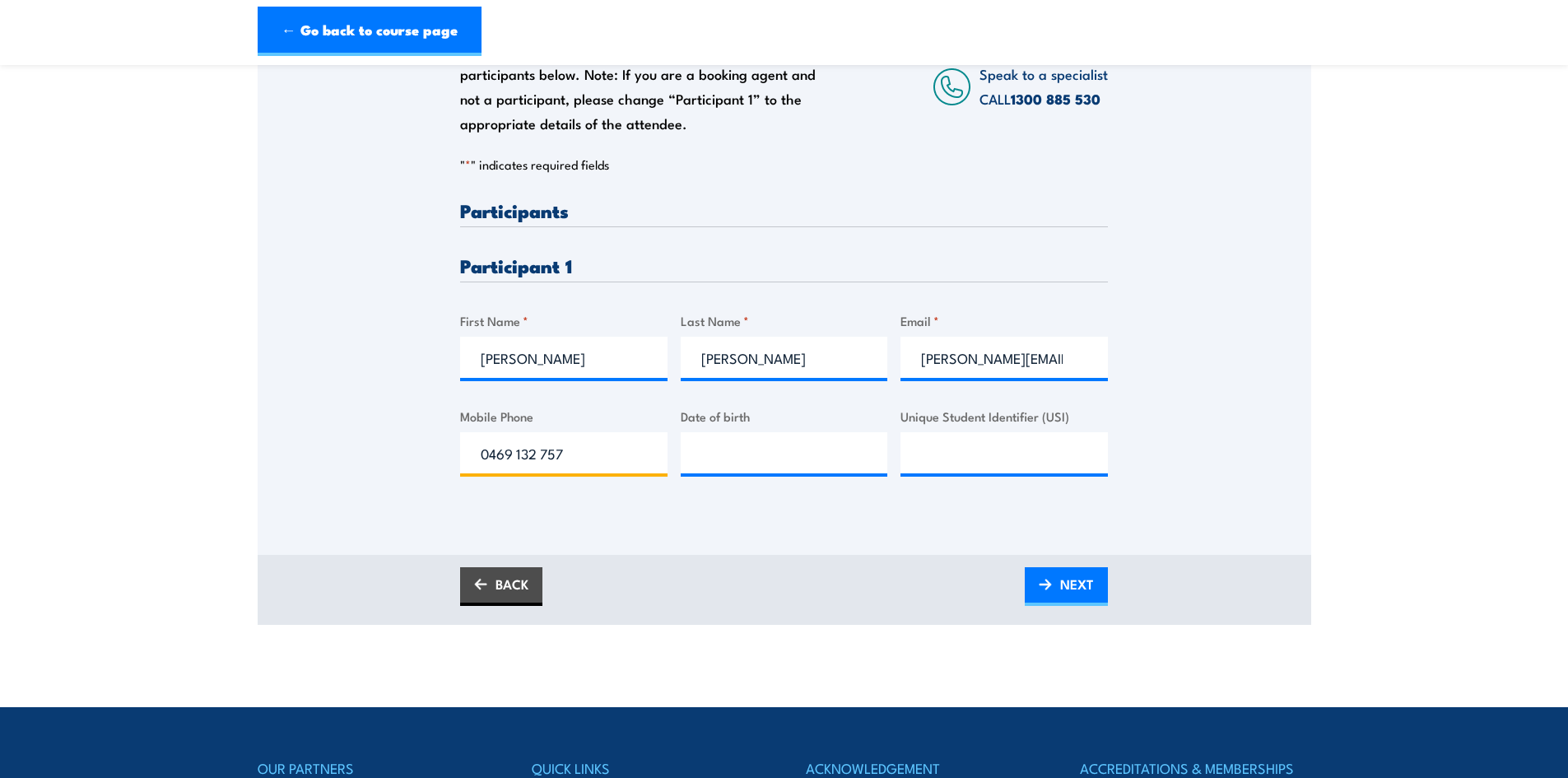
type input "0469 132 757"
click at [715, 444] on input "__/__/____" at bounding box center [785, 452] width 208 height 41
type input "14/02/1969"
click at [955, 457] on input "Unique Student Identifier (USI)" at bounding box center [1004, 452] width 208 height 41
paste input "TGW4XS8RYK"
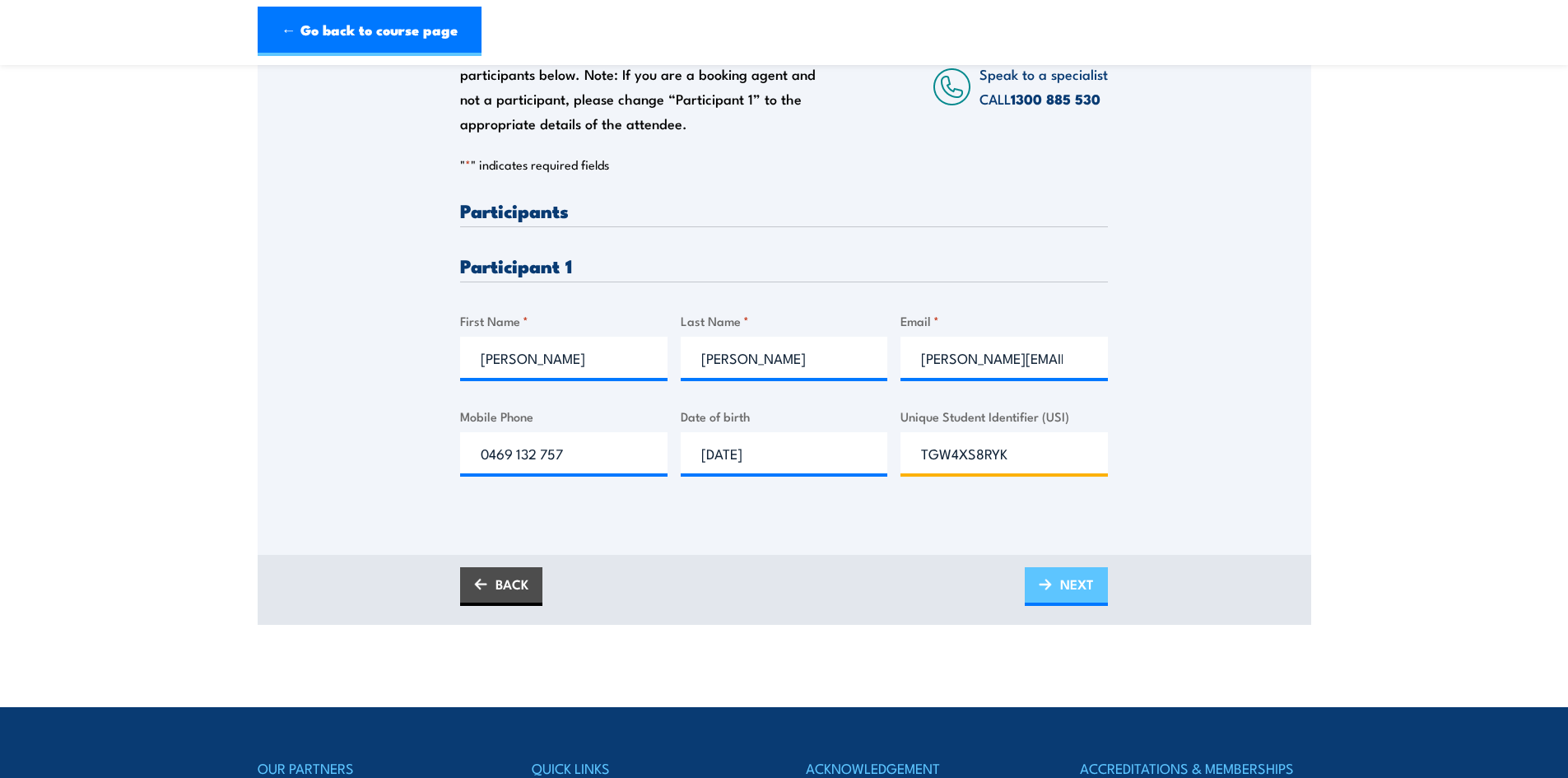
type input "TGW4XS8RYK"
click at [1063, 580] on span "NEXT" at bounding box center [1076, 584] width 34 height 44
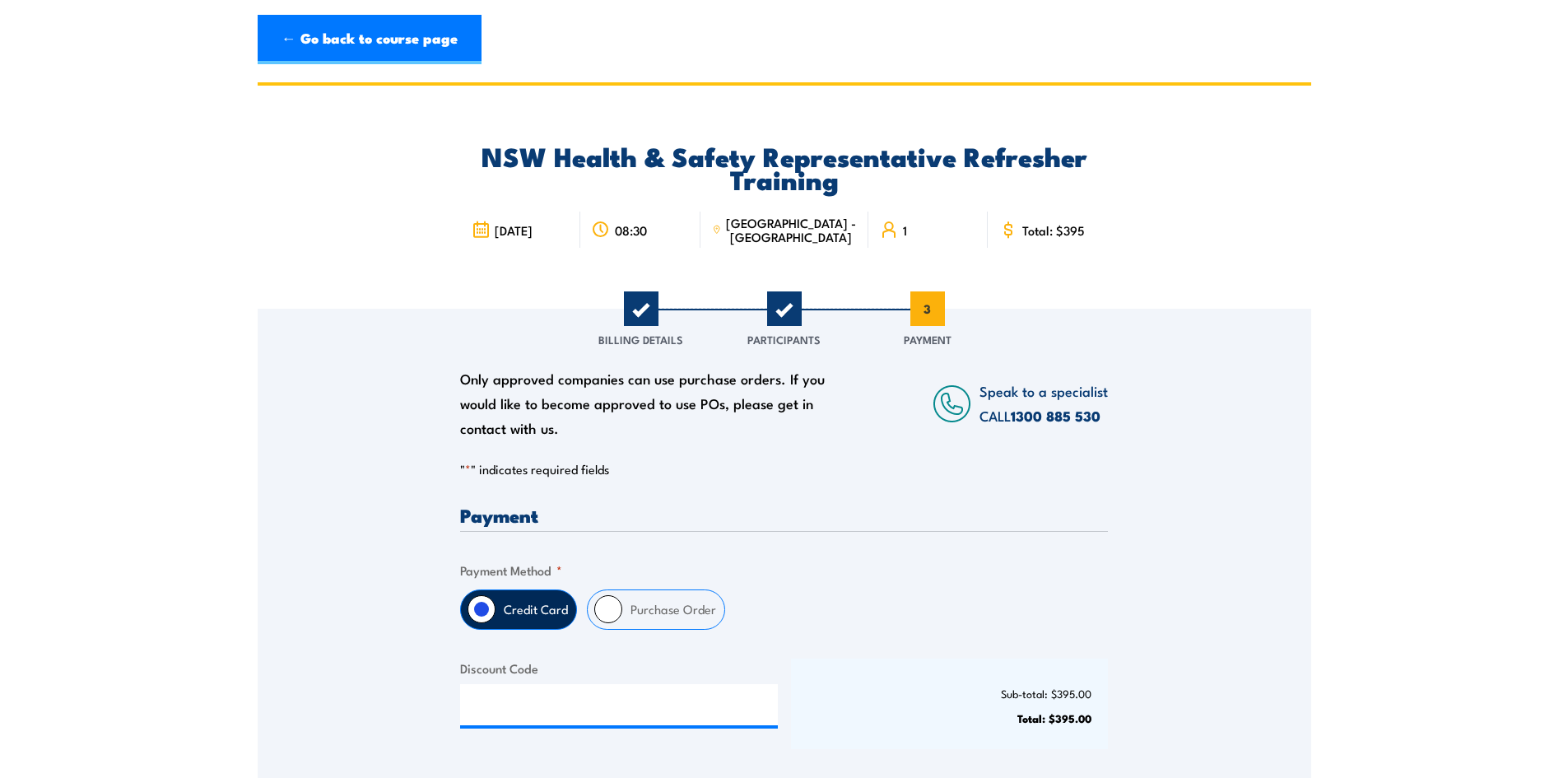
click at [616, 602] on input "Purchase Order" at bounding box center [609, 609] width 28 height 28
radio input "true"
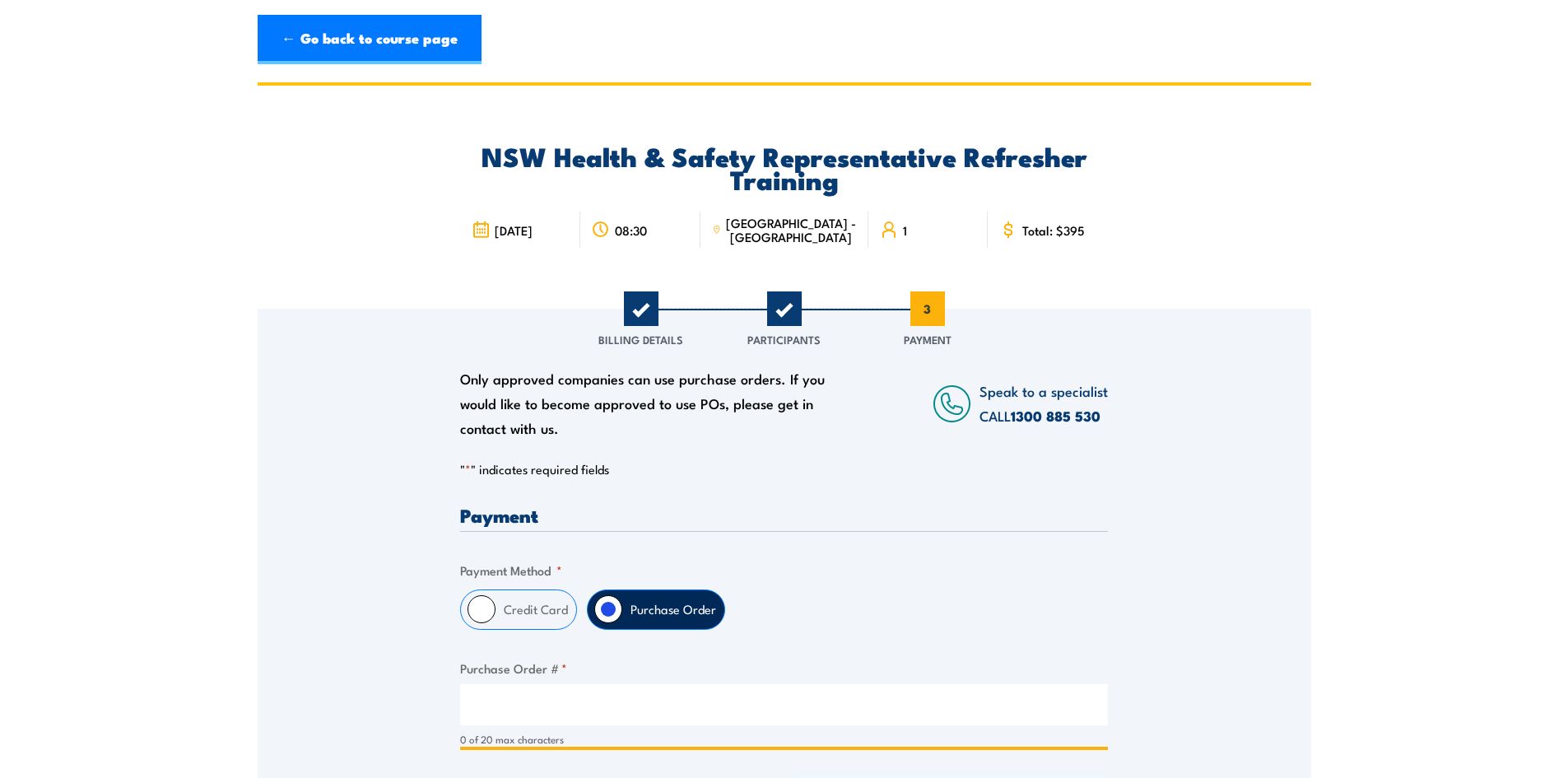
click at [552, 698] on input "Purchase Order # *" at bounding box center [784, 704] width 648 height 41
click at [545, 693] on input "Purchase Order # *" at bounding box center [784, 704] width 648 height 41
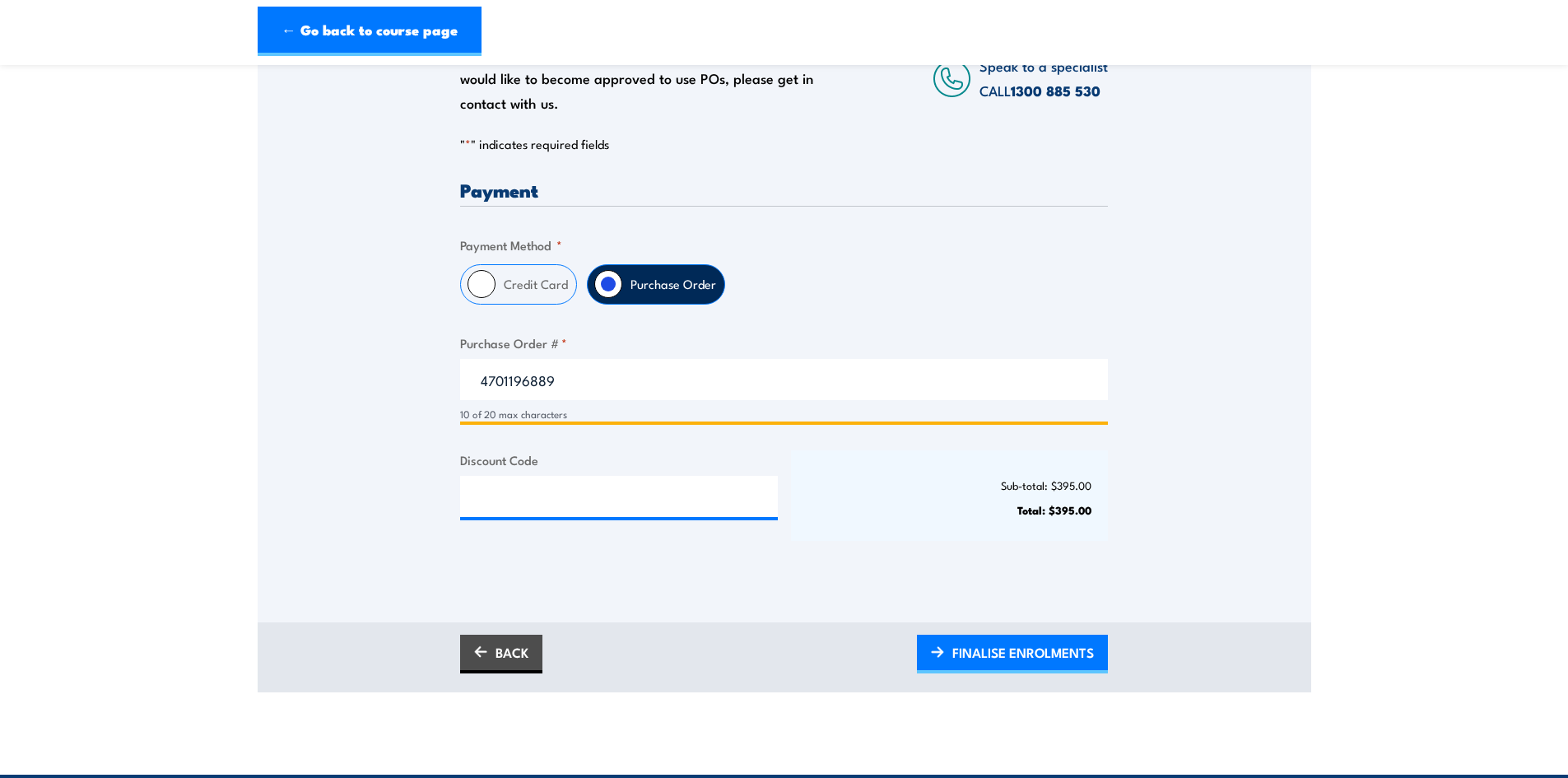
scroll to position [329, 0]
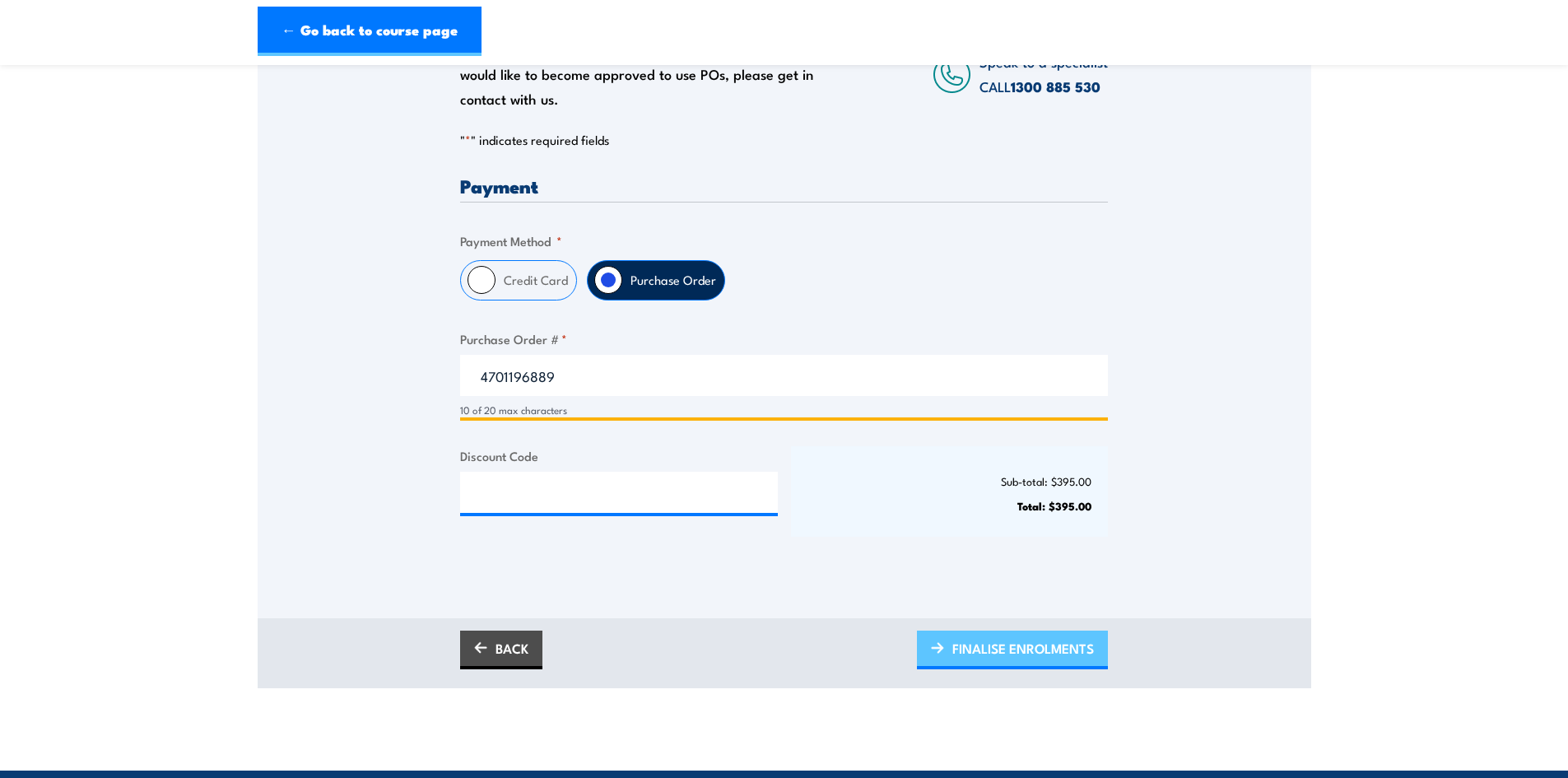
type input "4701196889"
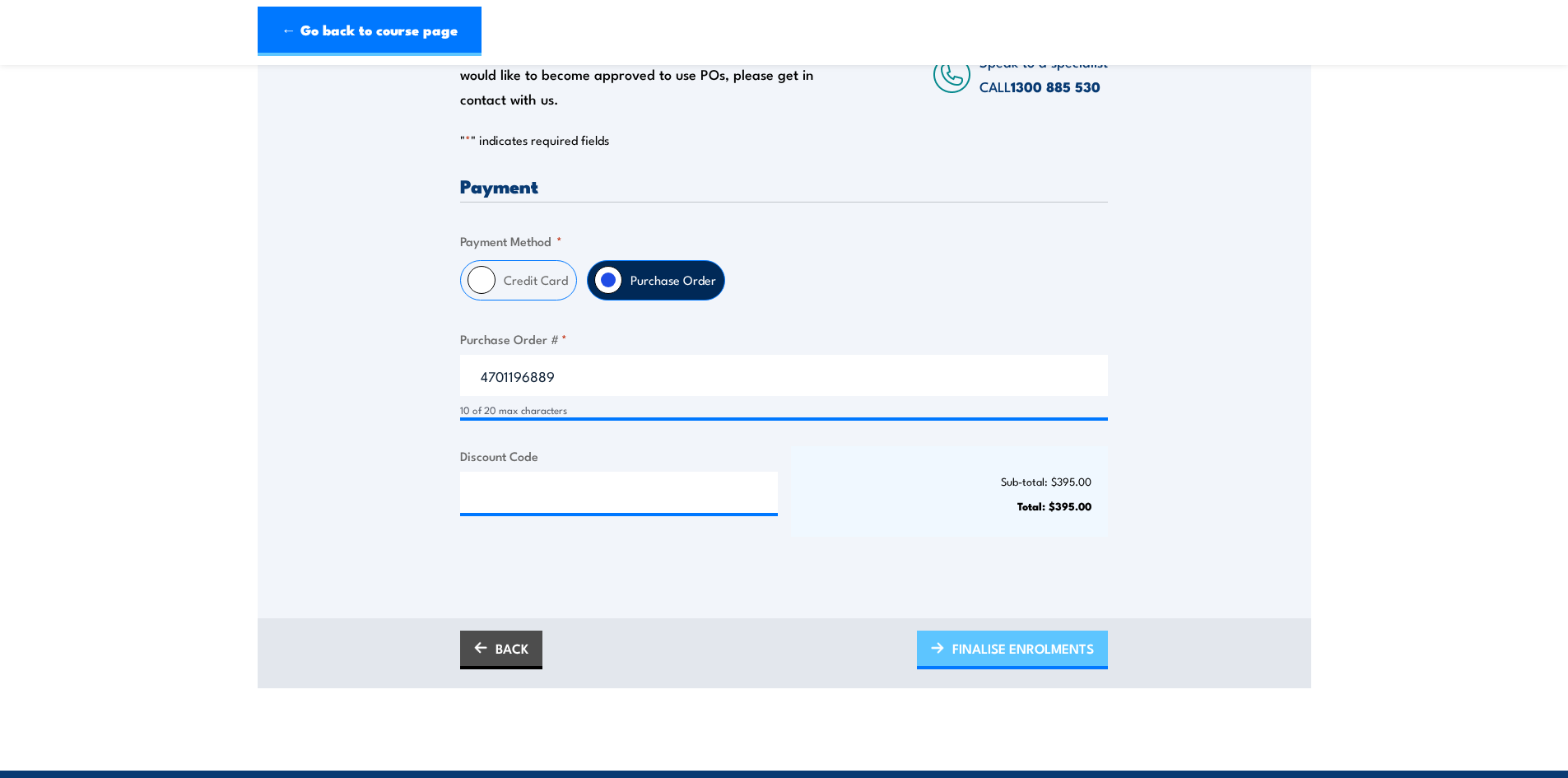
click at [991, 644] on span "FINALISE ENROLMENTS" at bounding box center [1023, 648] width 141 height 44
